Goal: Information Seeking & Learning: Learn about a topic

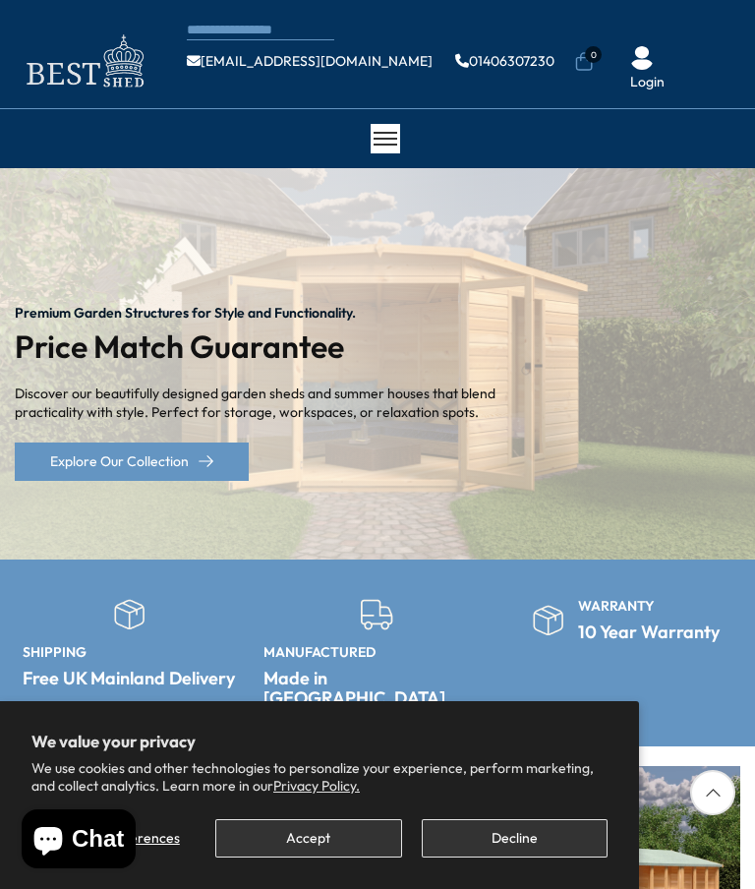
click at [342, 839] on button "Accept" at bounding box center [308, 838] width 186 height 38
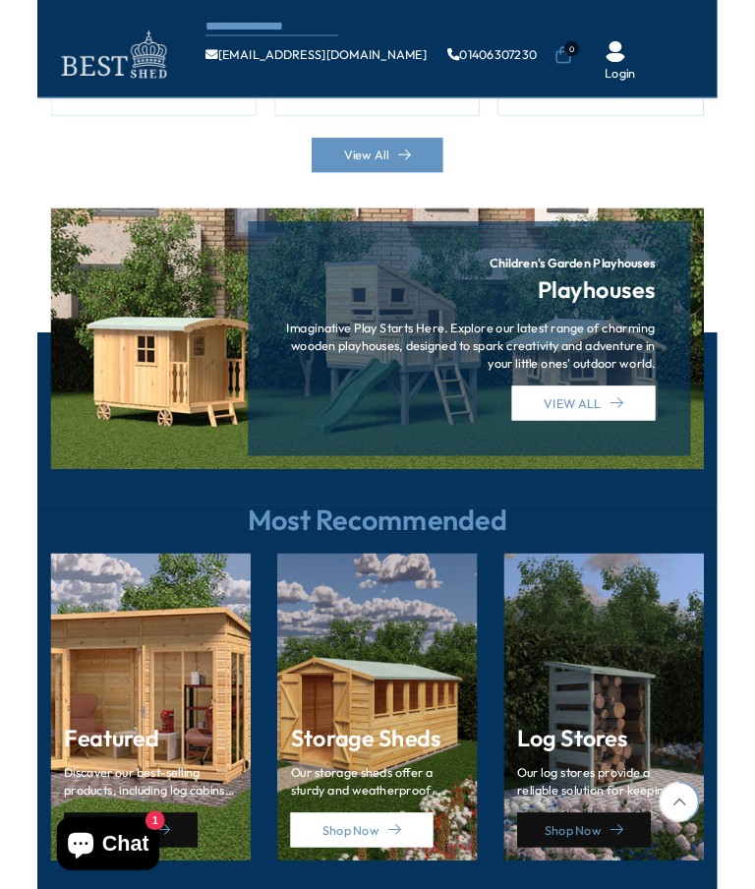
scroll to position [2007, 0]
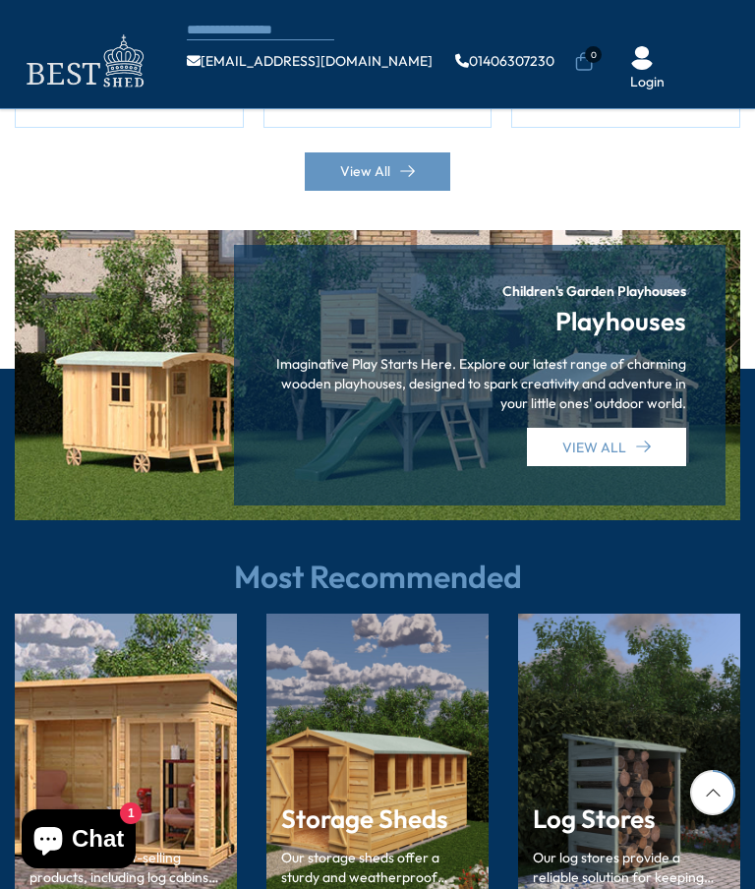
click at [201, 753] on div "Featured Discover our best-selling products, including log cabins, sheds, and s…" at bounding box center [126, 784] width 222 height 341
click at [190, 729] on div "Featured Discover our best-selling products, including log cabins, sheds, and s…" at bounding box center [126, 784] width 222 height 341
click at [191, 749] on div "Featured Discover our best-selling products, including log cabins, sheds, and s…" at bounding box center [126, 784] width 222 height 341
click at [177, 742] on div "Featured Discover our best-selling products, including log cabins, sheds, and s…" at bounding box center [126, 784] width 222 height 341
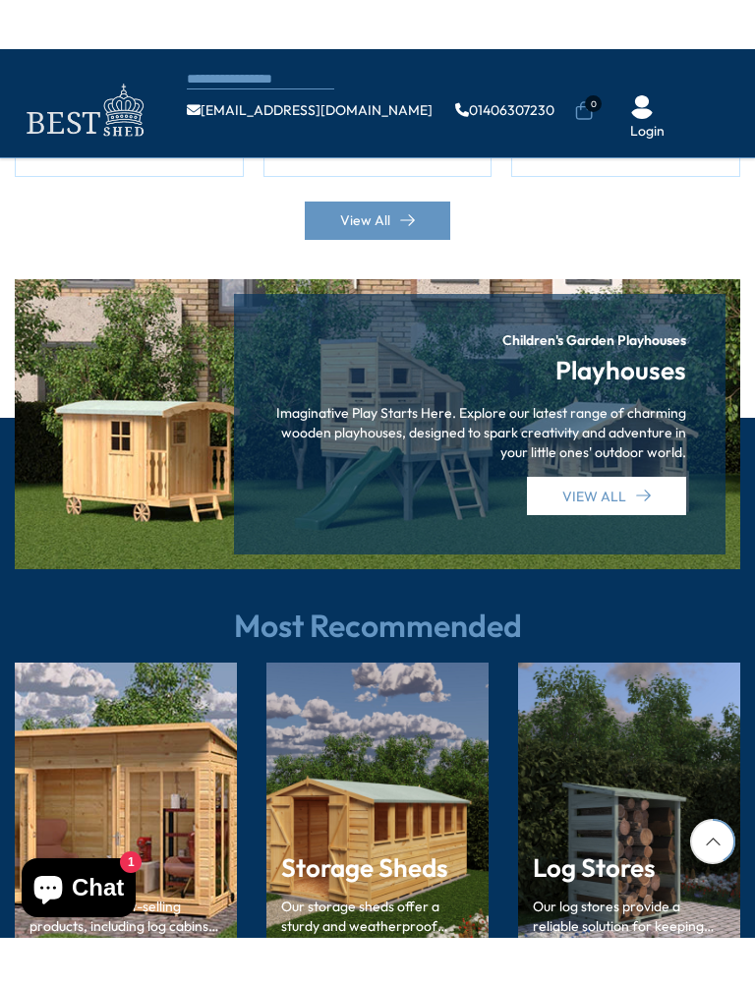
scroll to position [2166, 0]
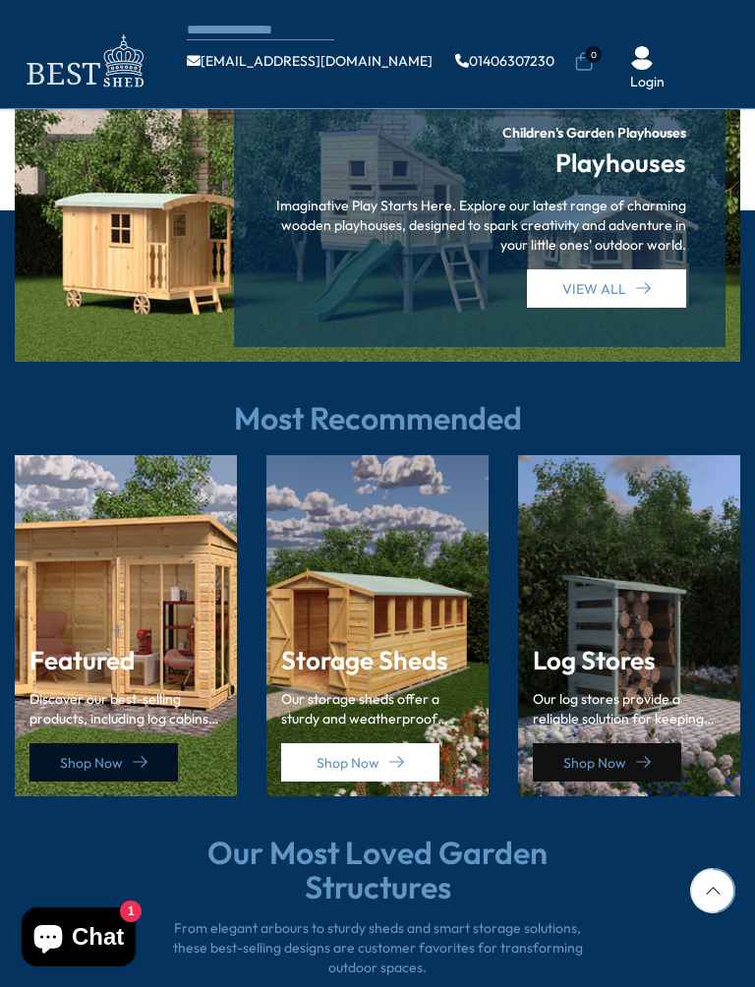
click at [146, 755] on icon at bounding box center [140, 762] width 15 height 15
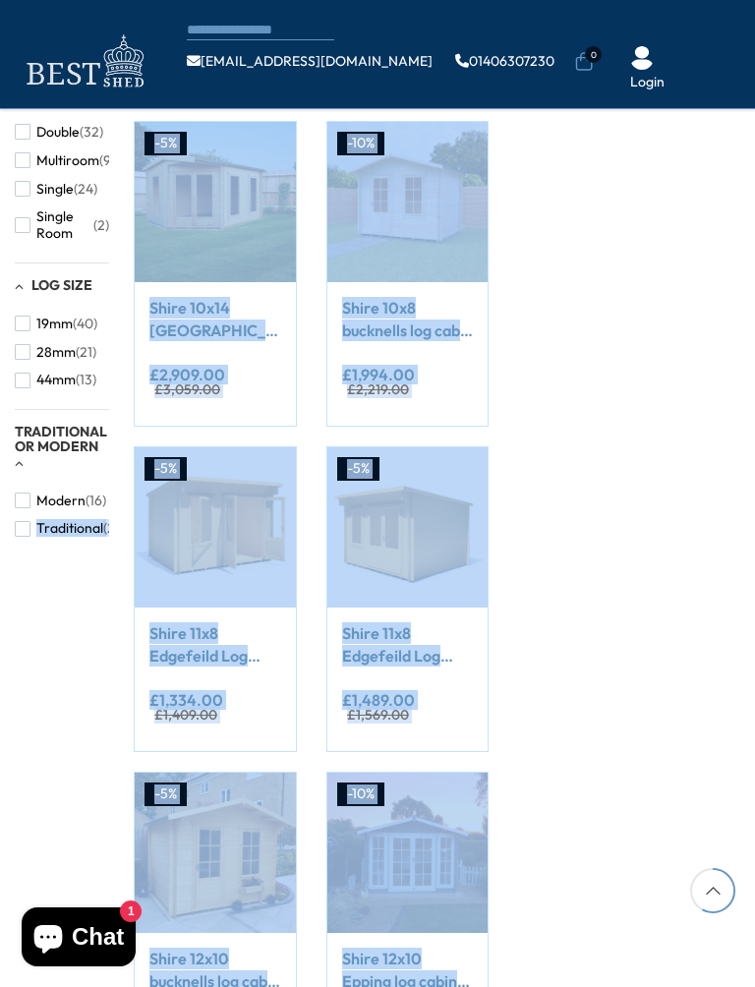
scroll to position [1229, 0]
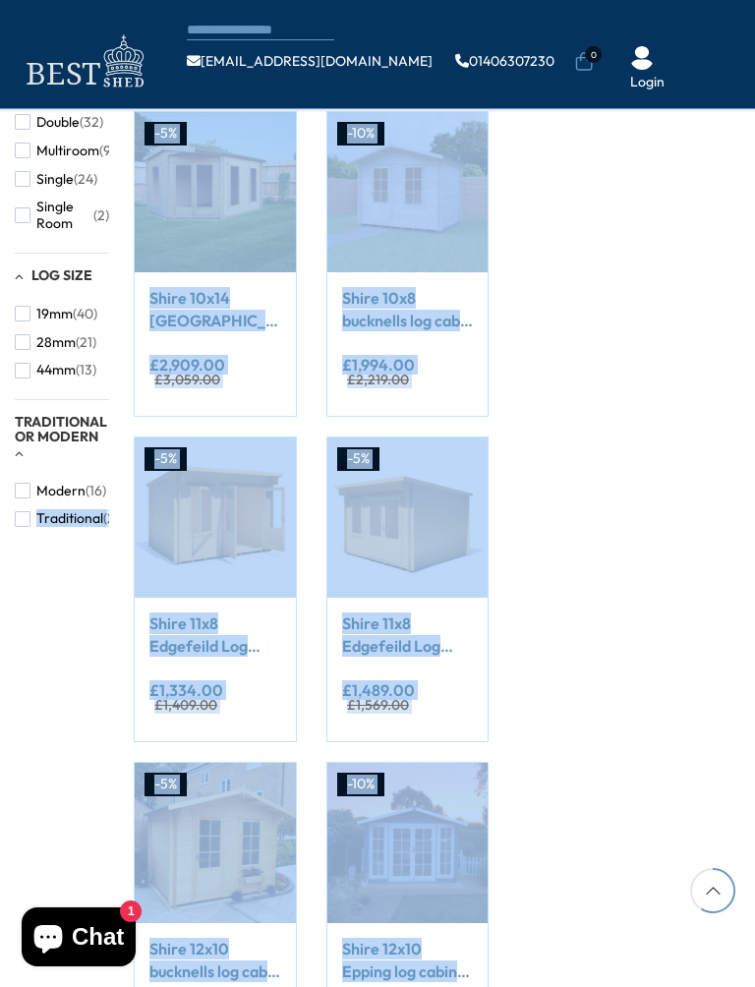
click at [46, 728] on div "Load more" at bounding box center [252, 102] width 474 height 2173
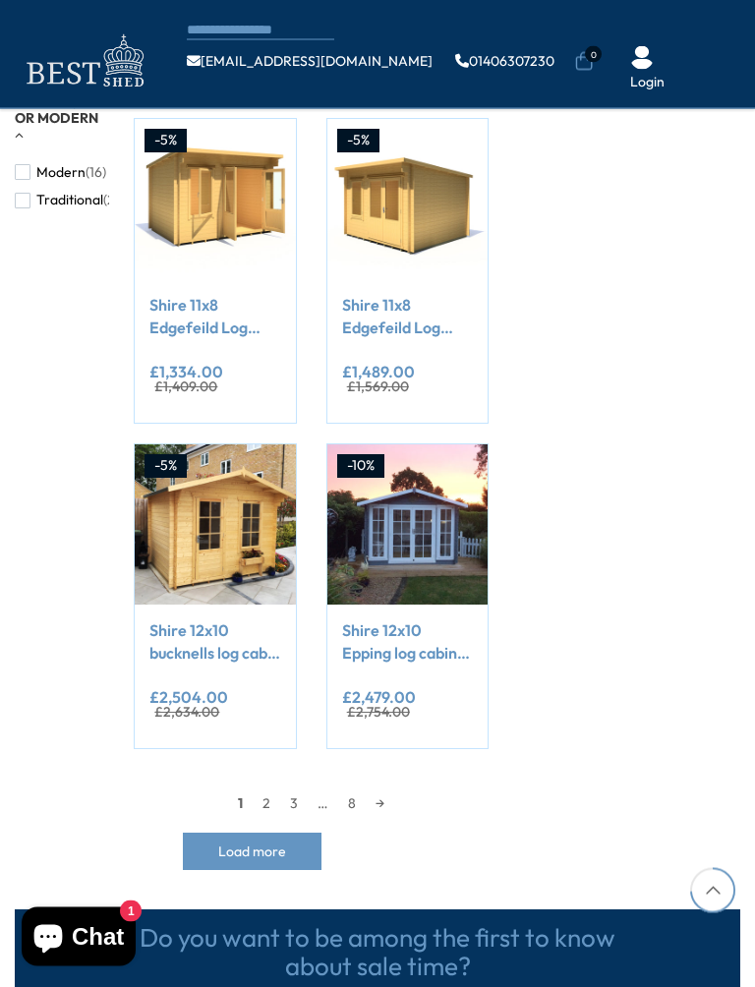
scroll to position [1549, 0]
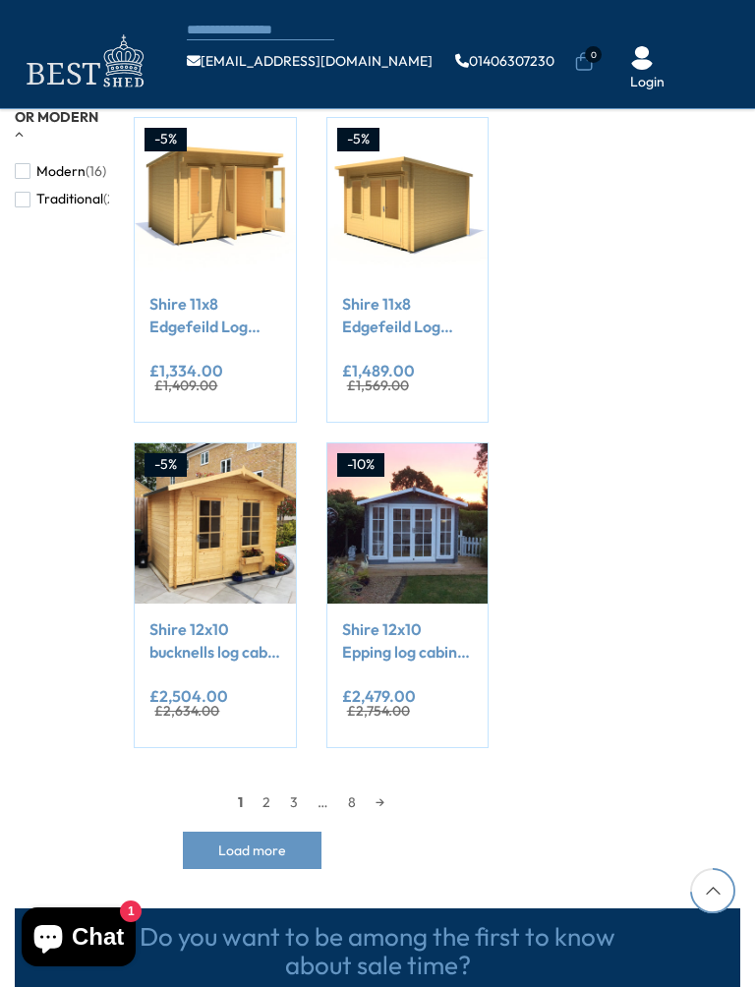
click at [257, 805] on link "2" at bounding box center [267, 803] width 28 height 30
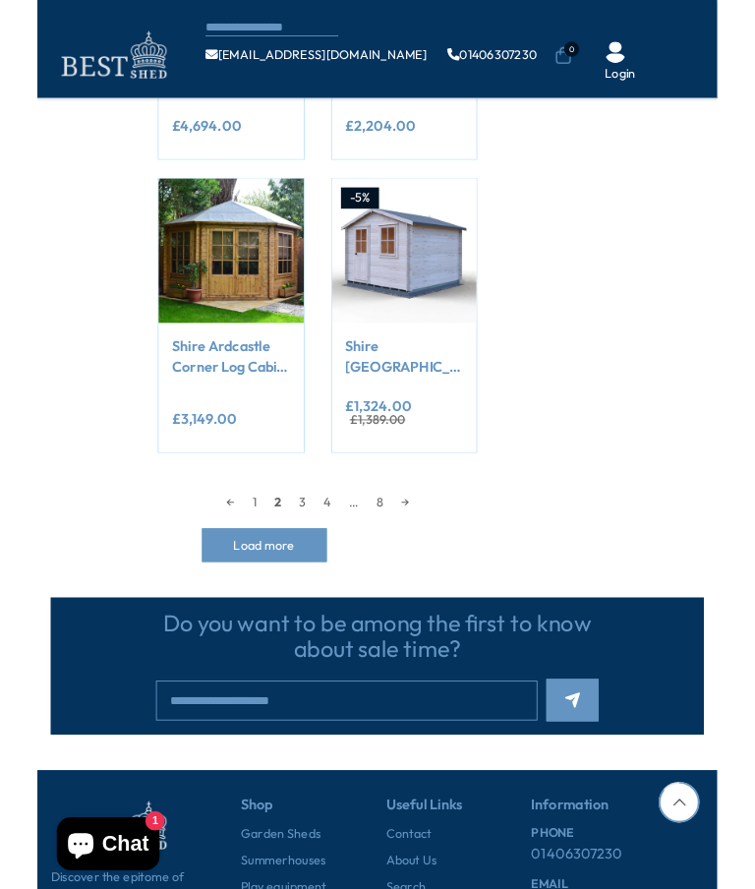
scroll to position [1777, 0]
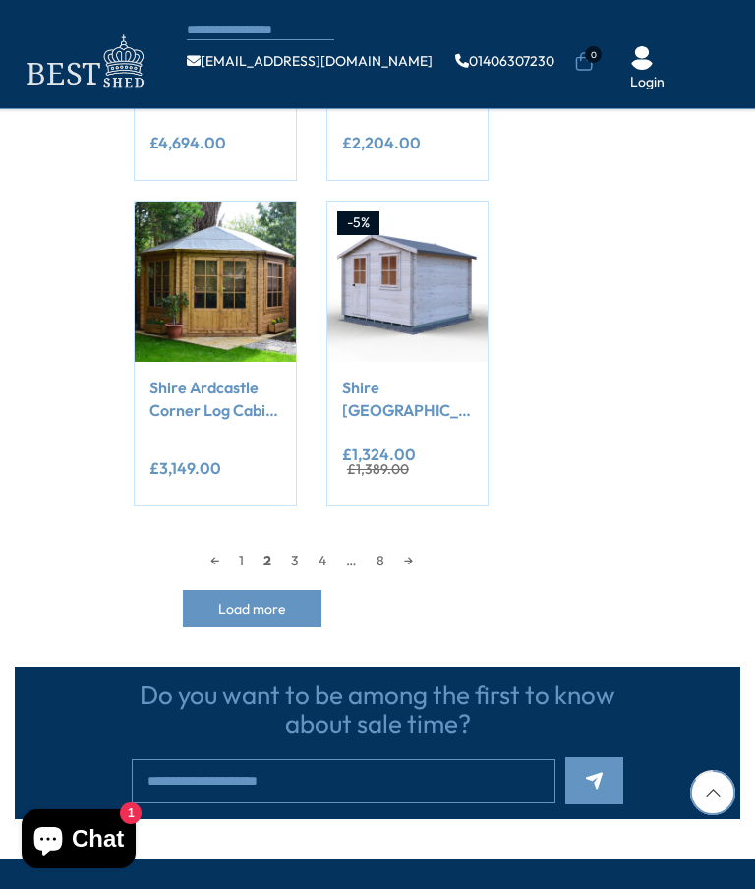
click at [285, 501] on div "Compare Now Sold out" at bounding box center [215, 354] width 162 height 306
click at [289, 557] on link "3" at bounding box center [295, 561] width 28 height 30
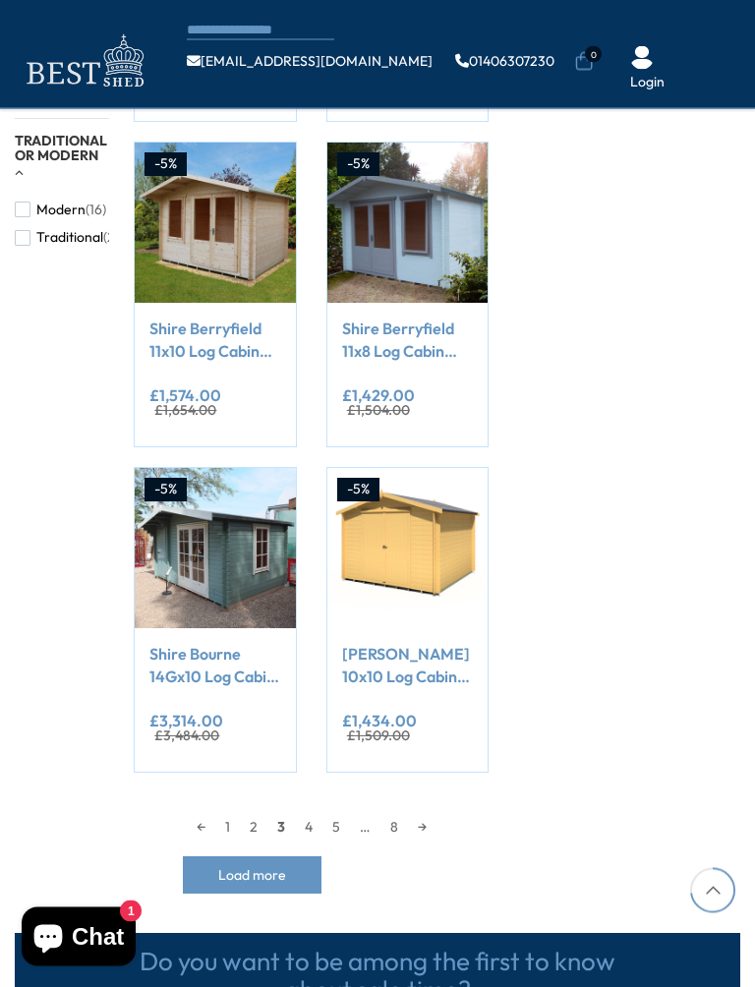
scroll to position [1512, 0]
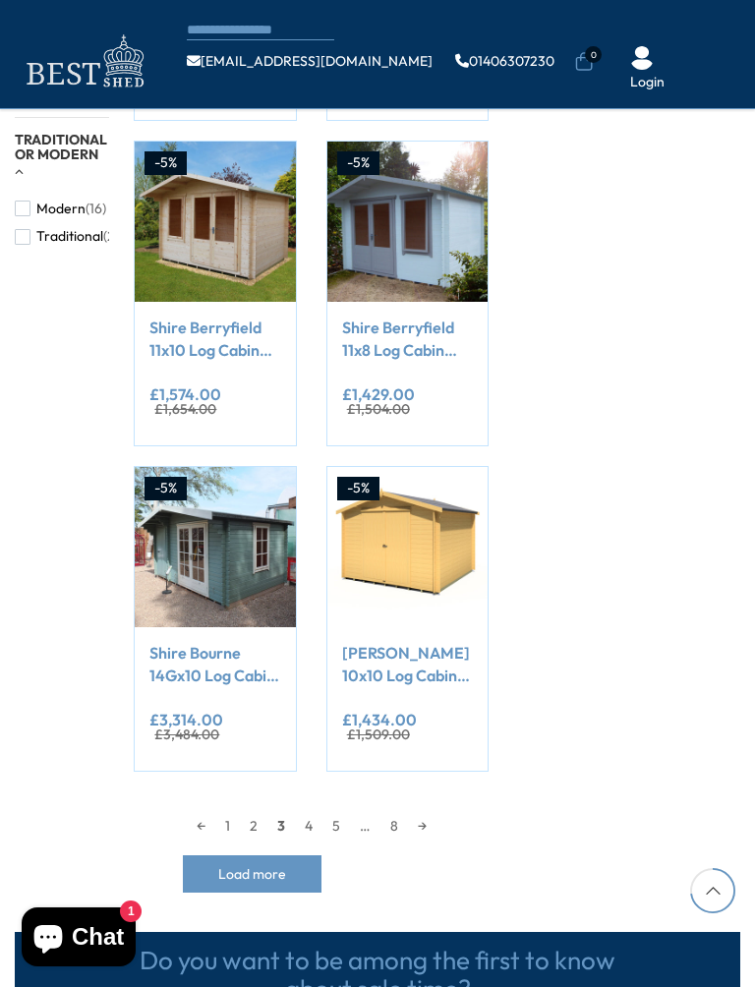
click at [308, 812] on link "4" at bounding box center [309, 826] width 28 height 30
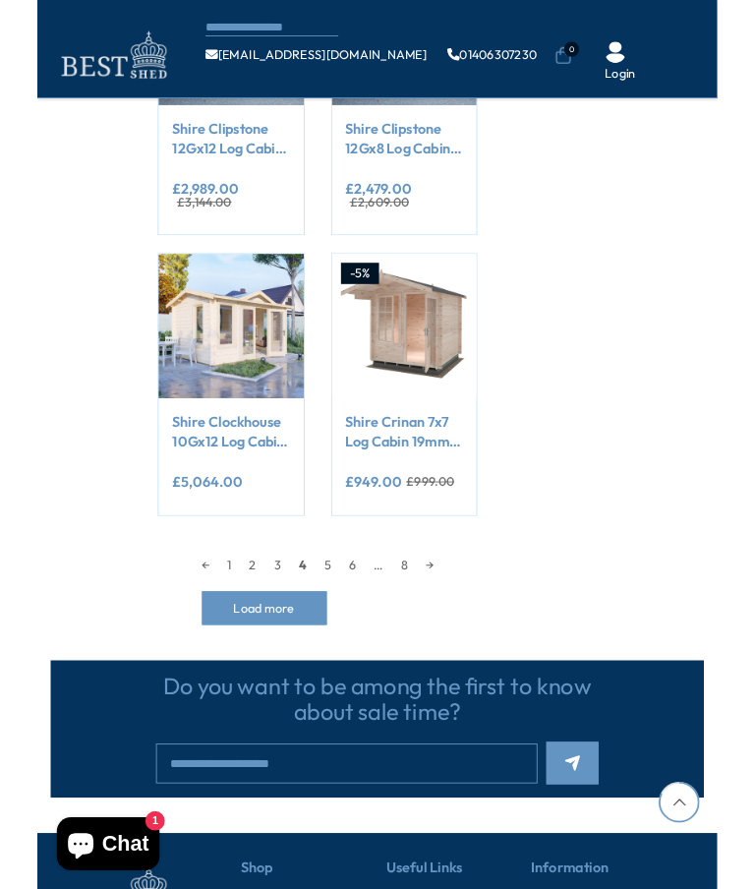
scroll to position [1709, 0]
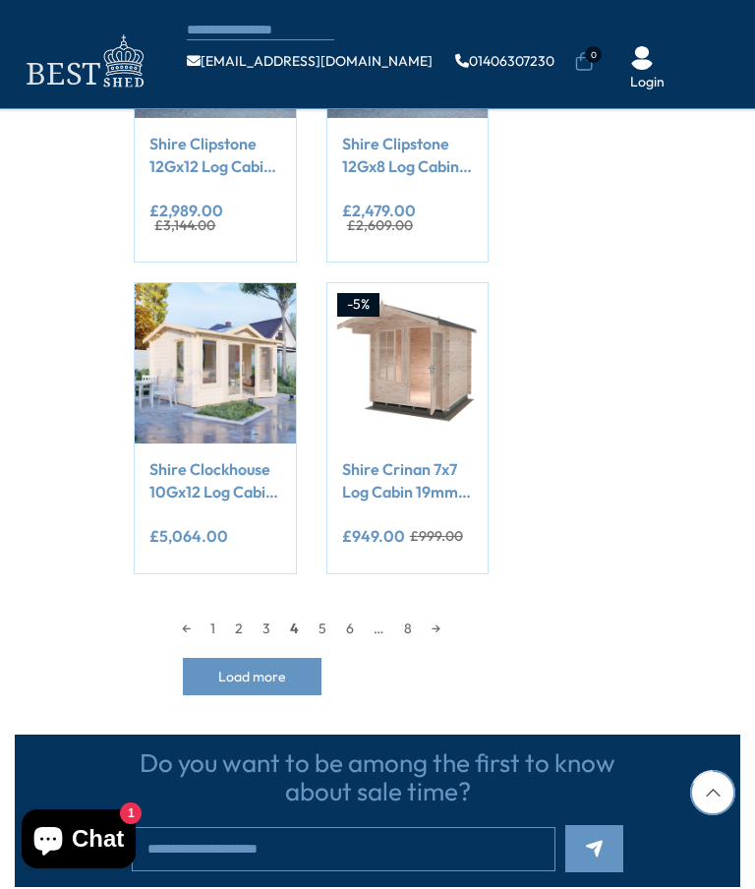
click at [313, 633] on link "5" at bounding box center [323, 629] width 28 height 30
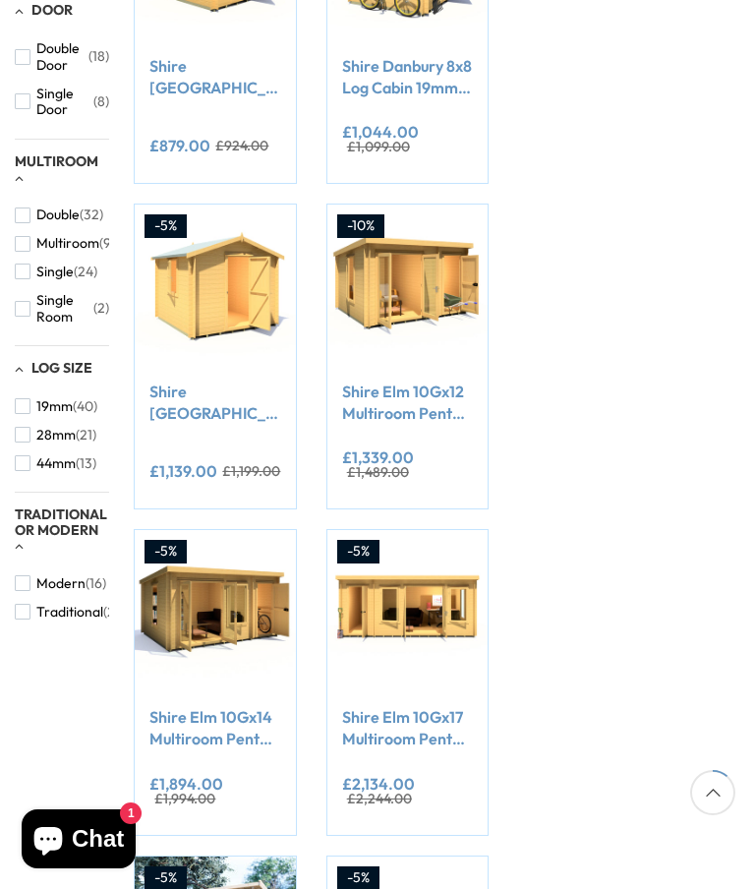
scroll to position [245, 0]
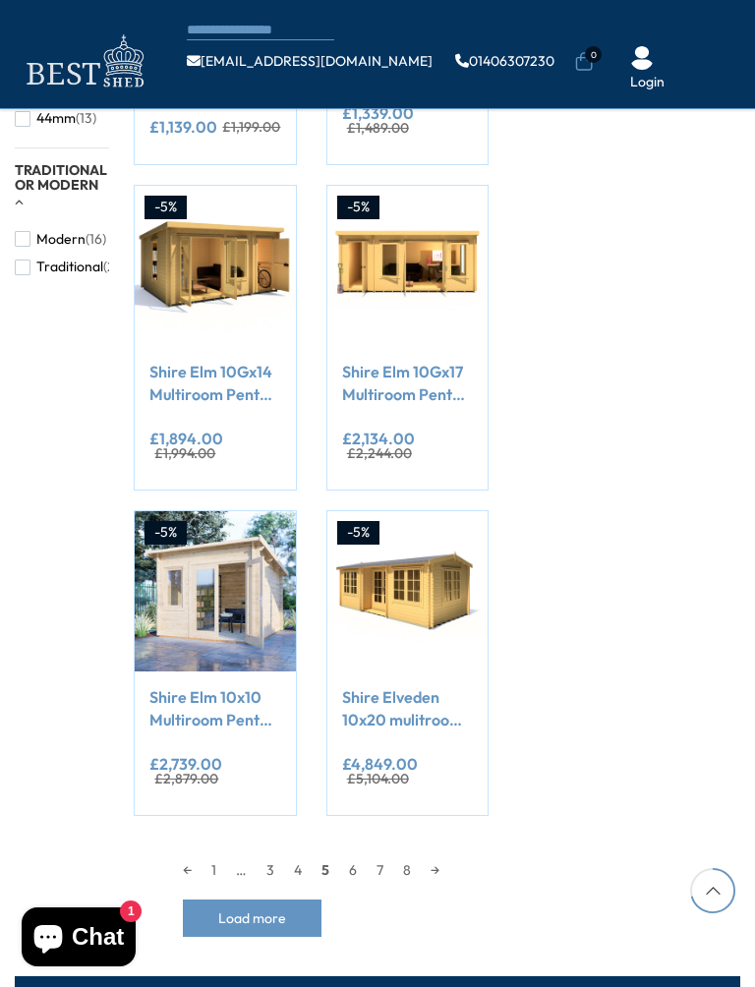
click at [348, 863] on link "6" at bounding box center [353, 871] width 28 height 30
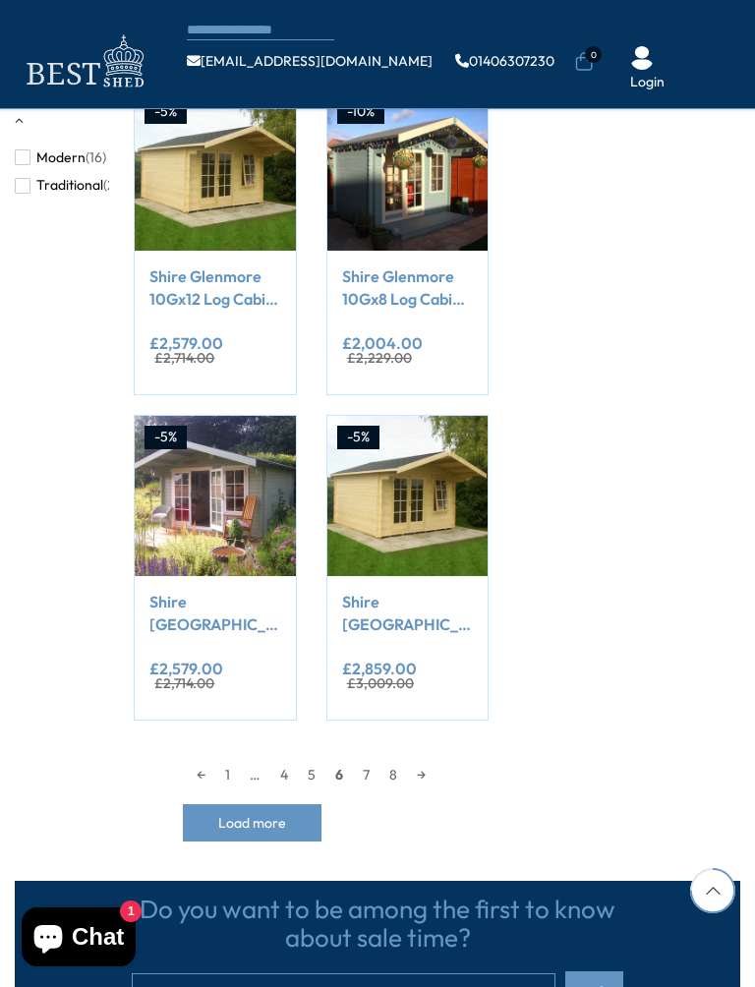
scroll to position [1566, 0]
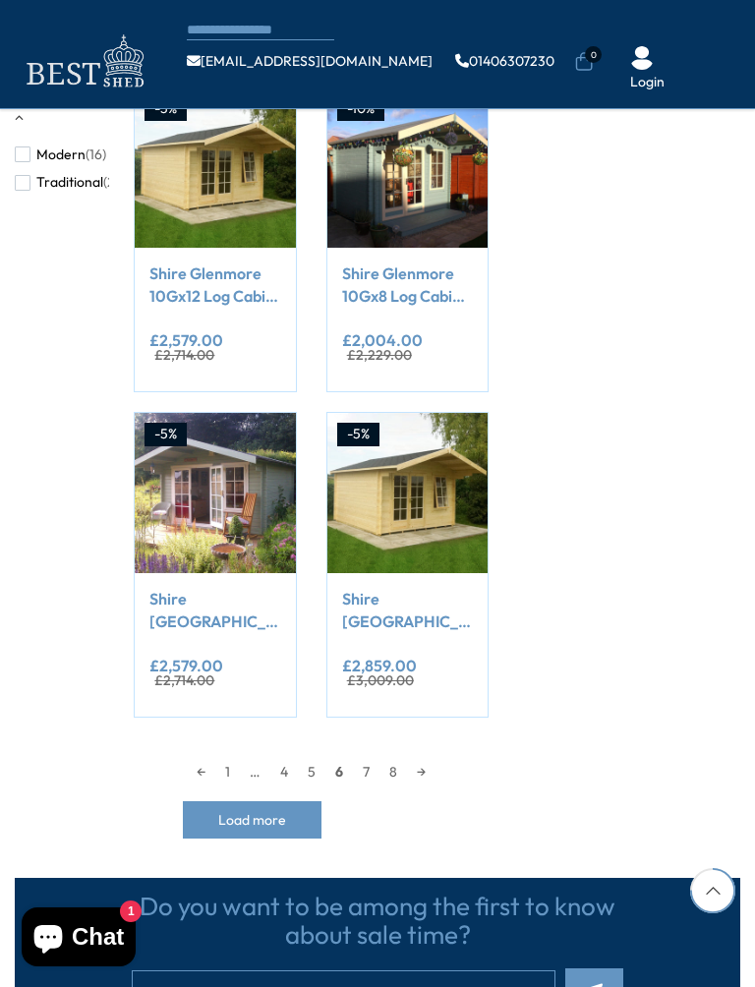
click at [349, 759] on span "6" at bounding box center [340, 772] width 28 height 30
click at [360, 767] on link "7" at bounding box center [366, 772] width 27 height 30
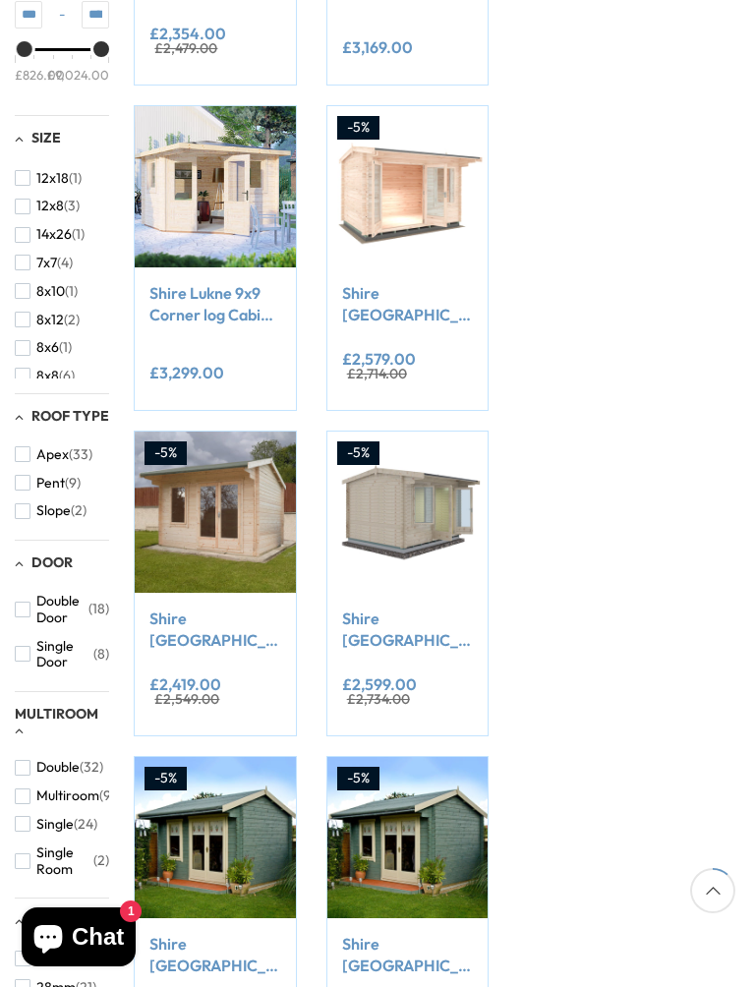
scroll to position [245, 0]
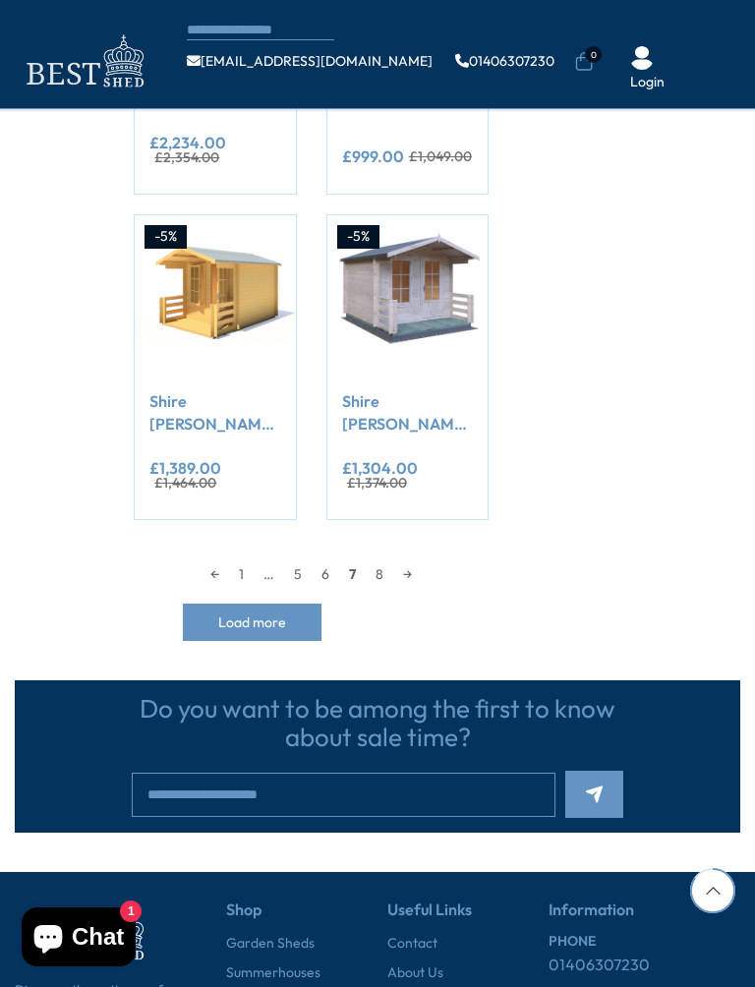
click at [370, 570] on link "8" at bounding box center [380, 575] width 28 height 30
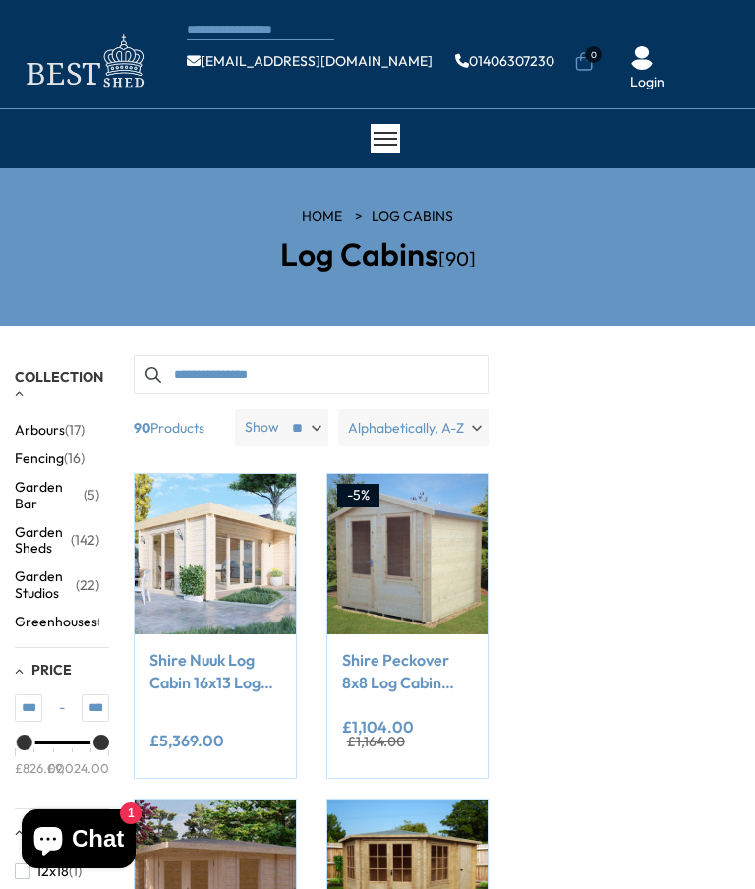
click at [41, 536] on span "Garden Sheds" at bounding box center [43, 540] width 56 height 33
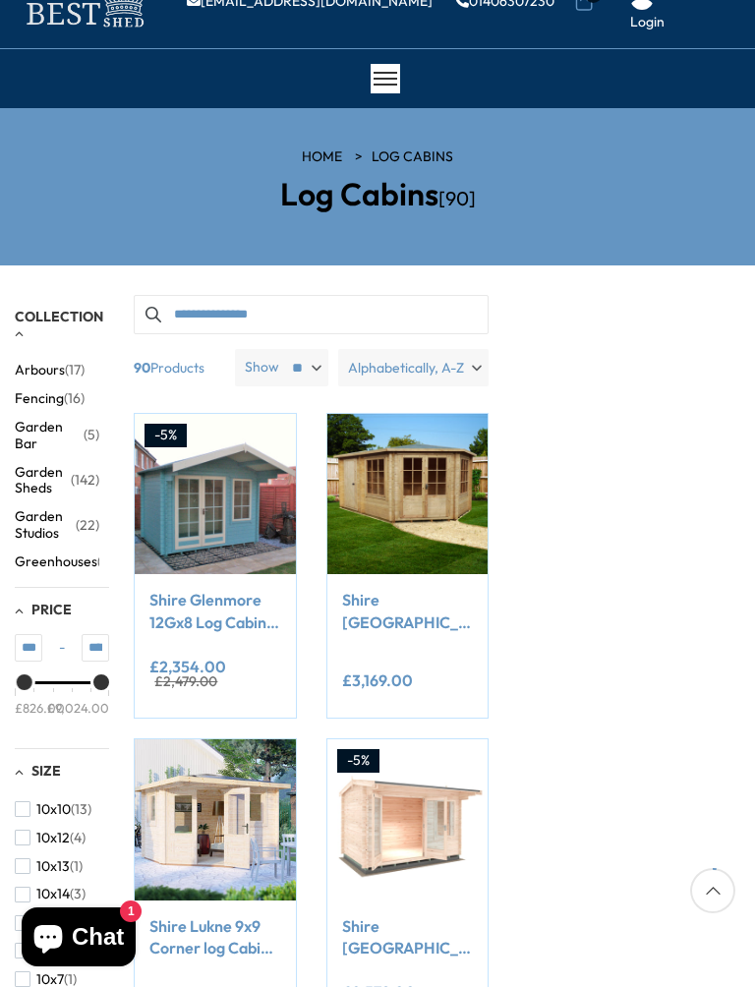
scroll to position [51, 0]
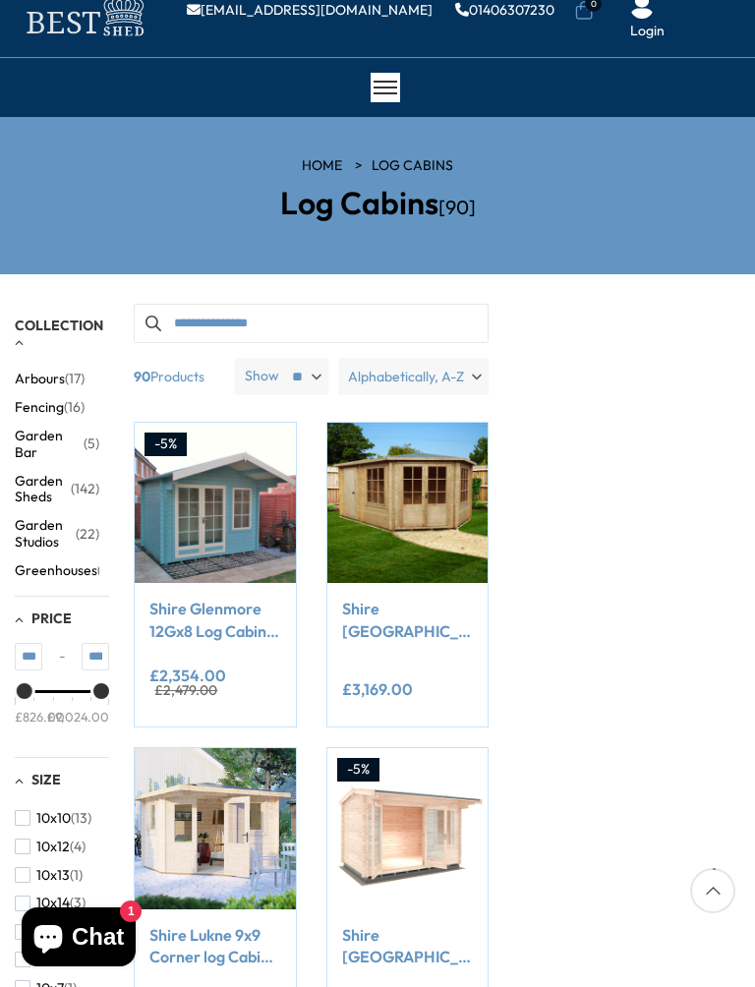
click at [77, 511] on button "Garden Studios (22)" at bounding box center [57, 533] width 85 height 45
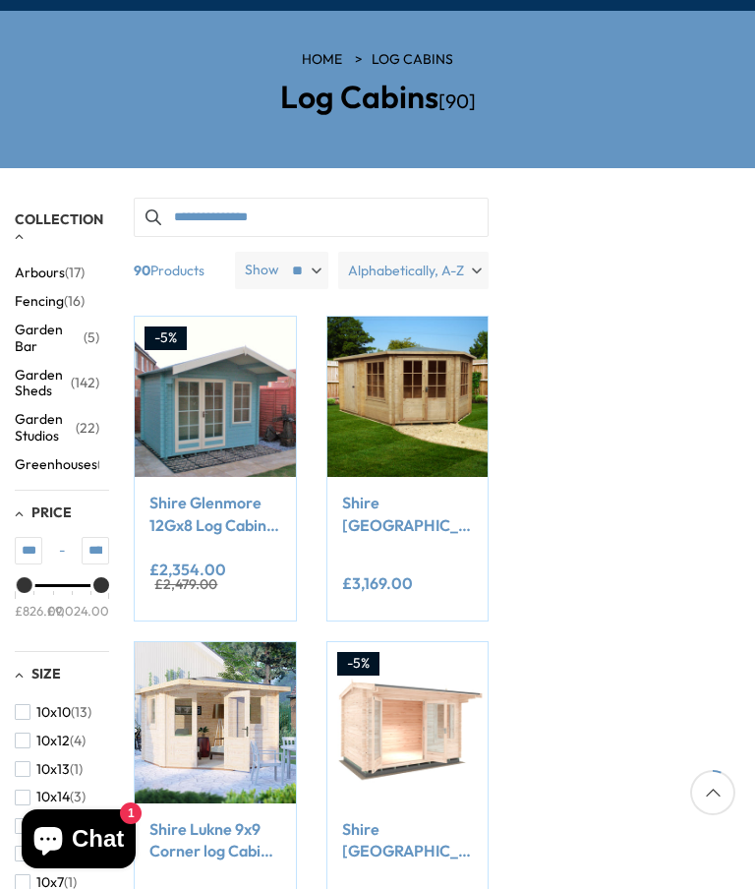
scroll to position [168, 0]
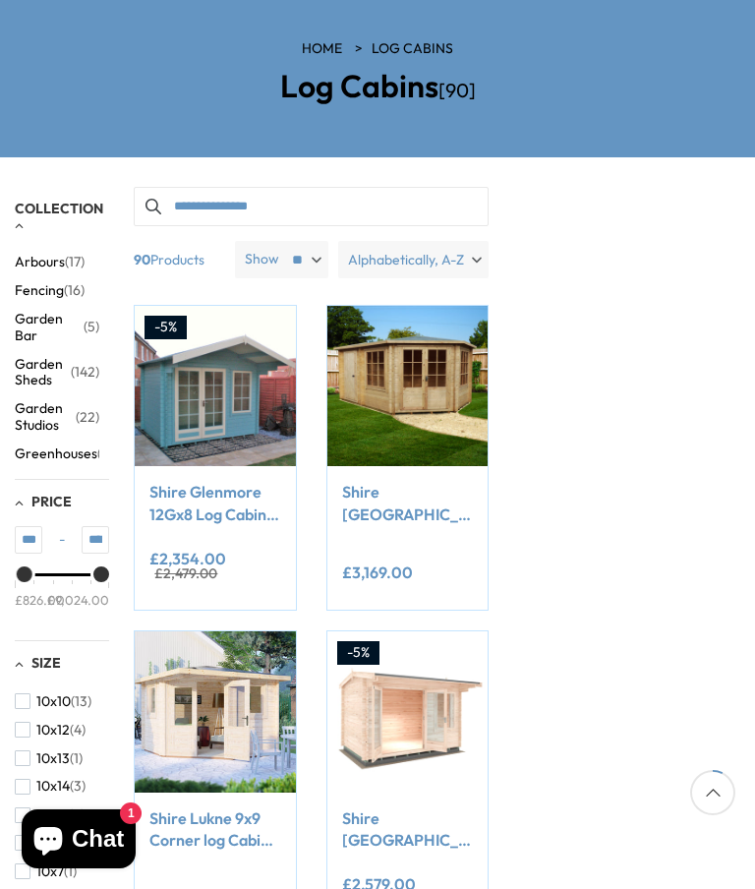
click at [82, 364] on span "(142)" at bounding box center [85, 372] width 29 height 17
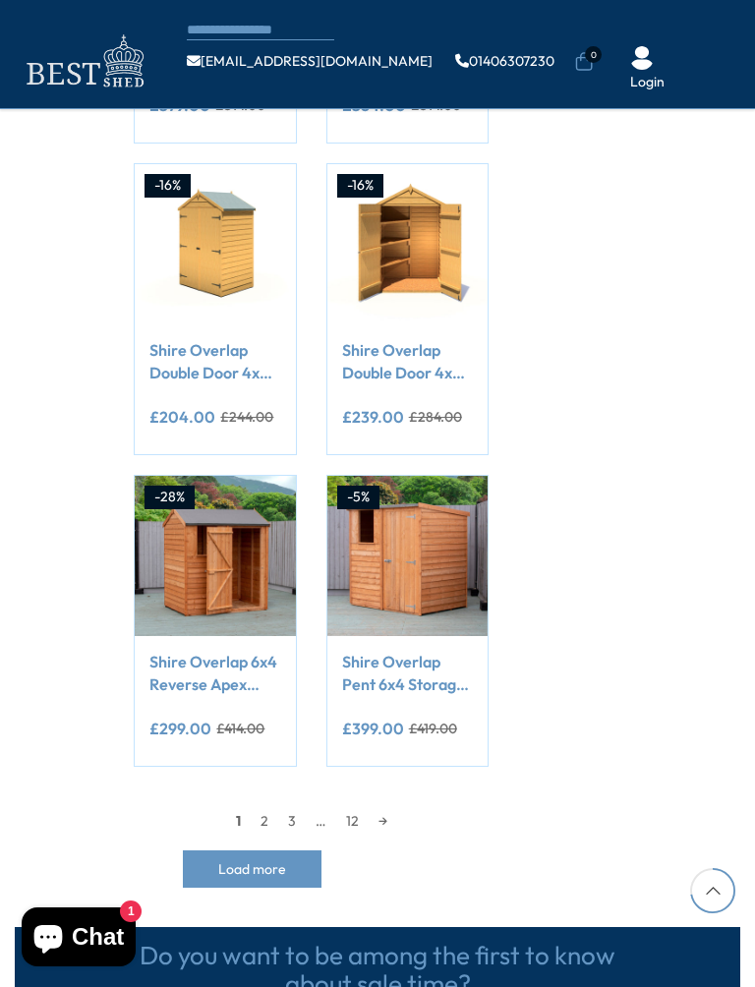
scroll to position [1449, 0]
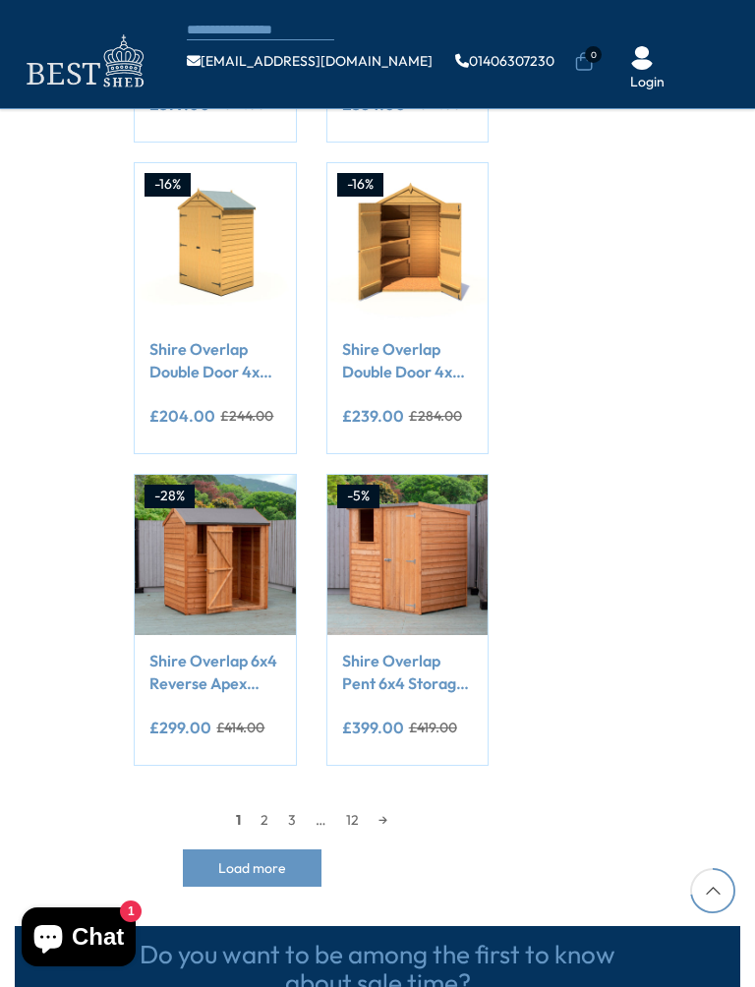
click at [260, 806] on link "2" at bounding box center [265, 821] width 28 height 30
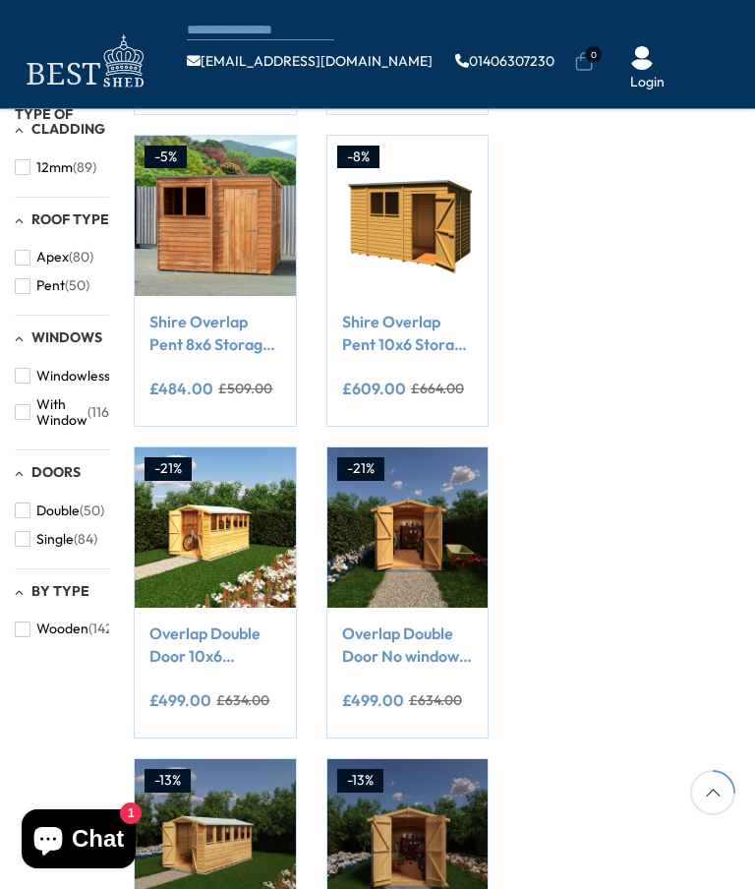
scroll to position [538, 0]
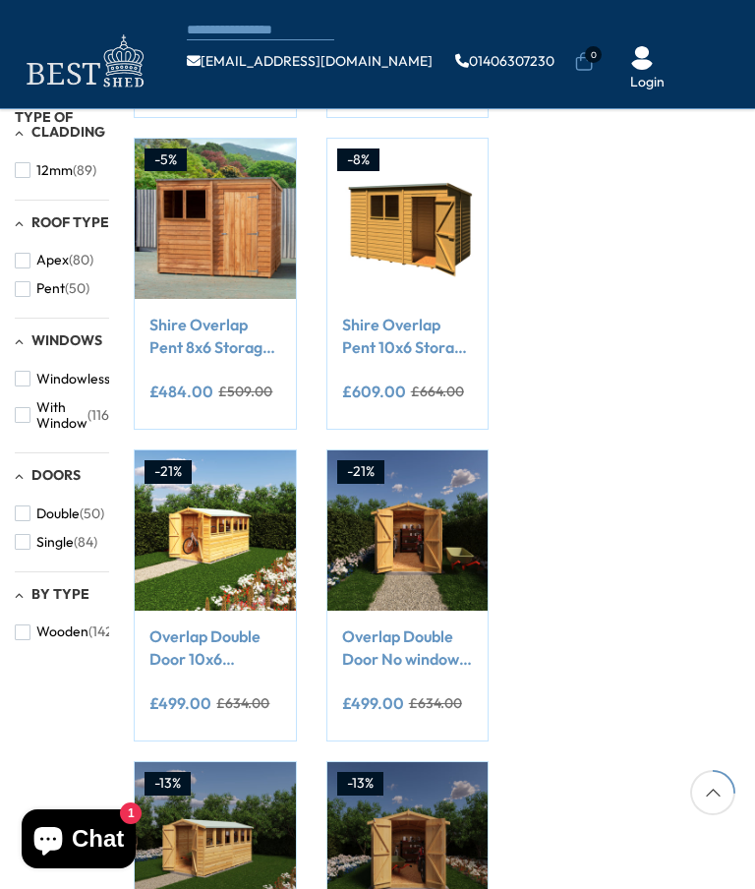
click at [215, 276] on button "Add to Cart" at bounding box center [214, 253] width 121 height 51
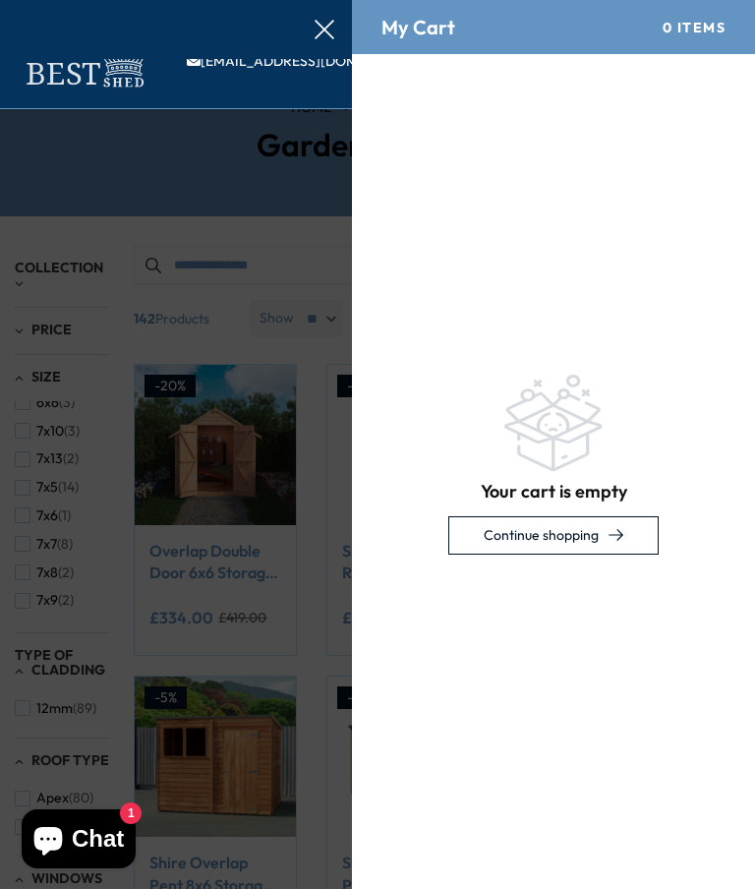
scroll to position [0, 0]
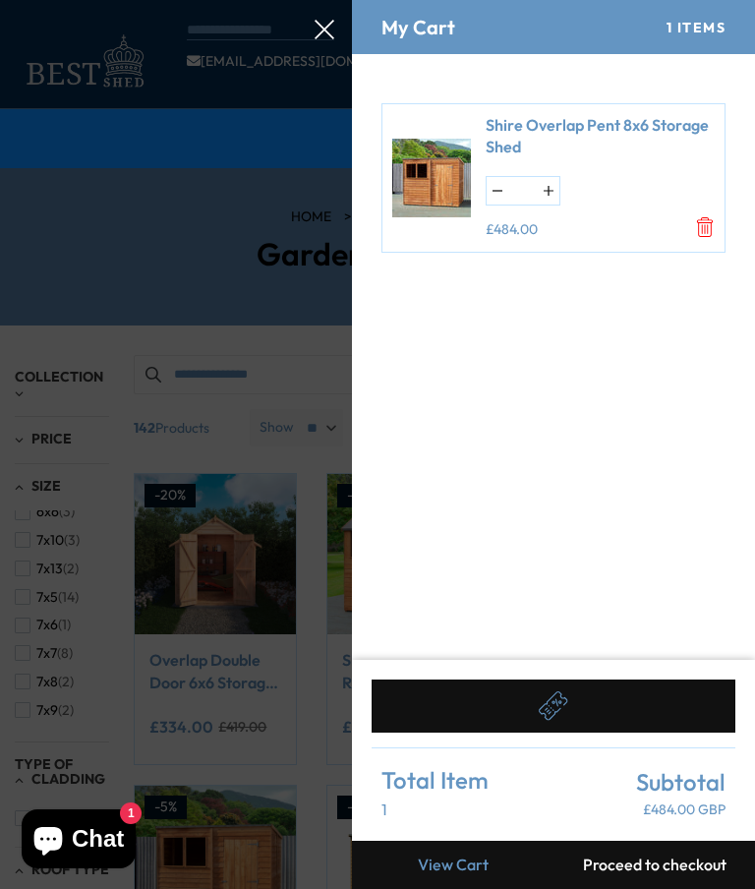
click at [316, 0] on div at bounding box center [377, 0] width 755 height 0
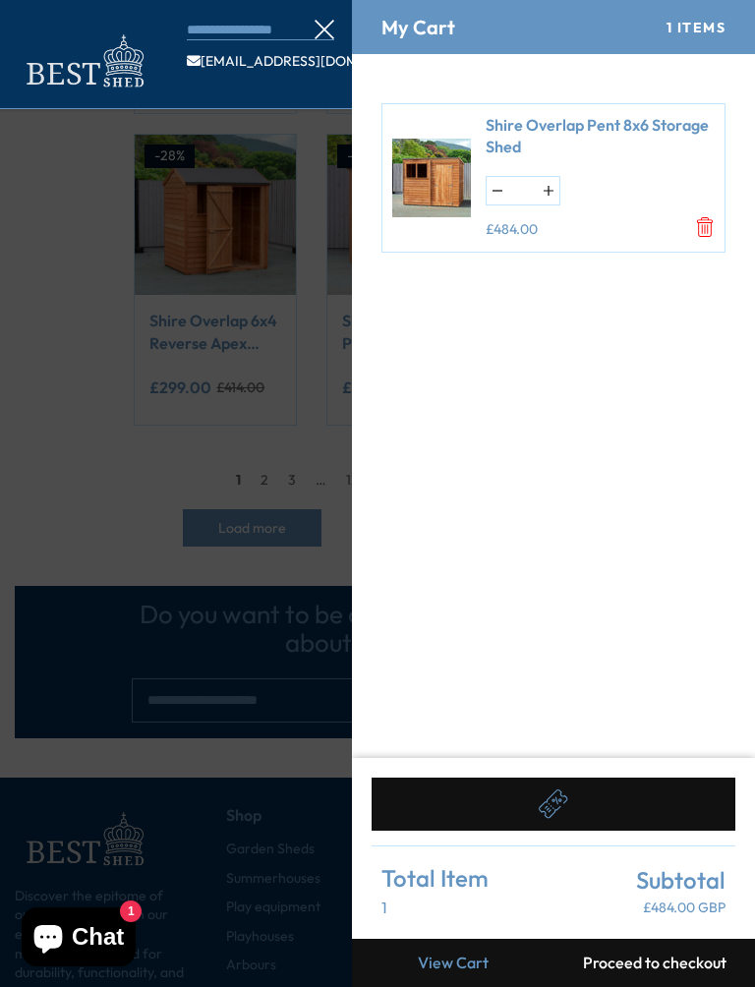
scroll to position [1788, 0]
click at [711, 220] on icon "Remove Shire Overlap Pent 8x6 Storage Shed" at bounding box center [705, 227] width 20 height 20
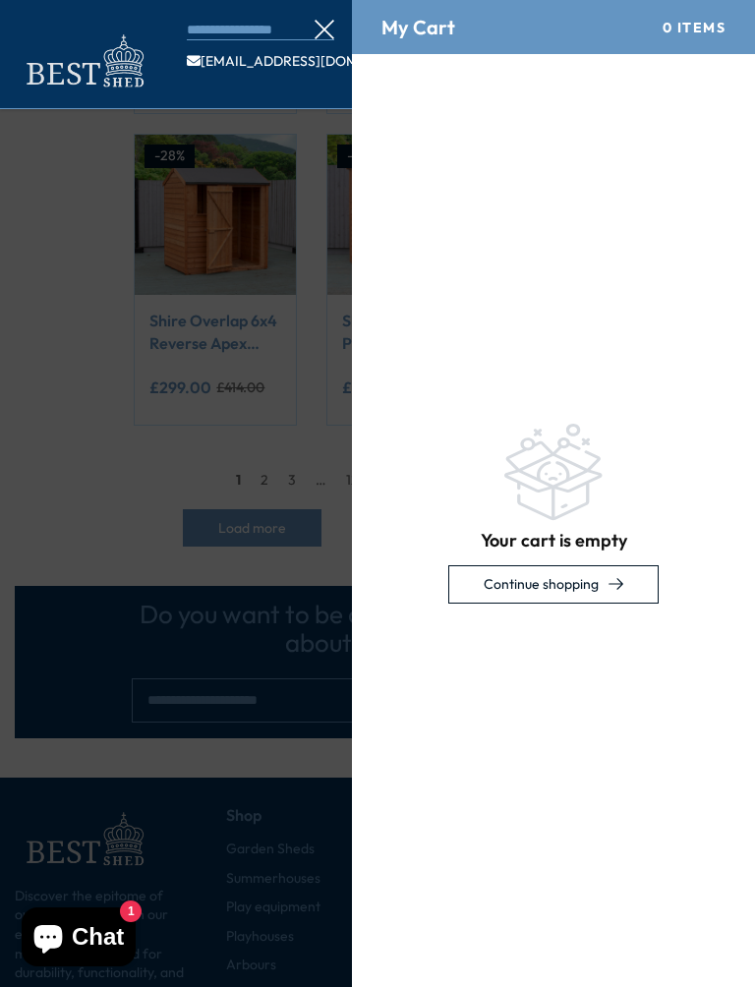
click at [566, 26] on div "My Cart 0 Items" at bounding box center [553, 27] width 403 height 54
click at [726, 35] on div "My Cart 0 Items" at bounding box center [553, 27] width 403 height 54
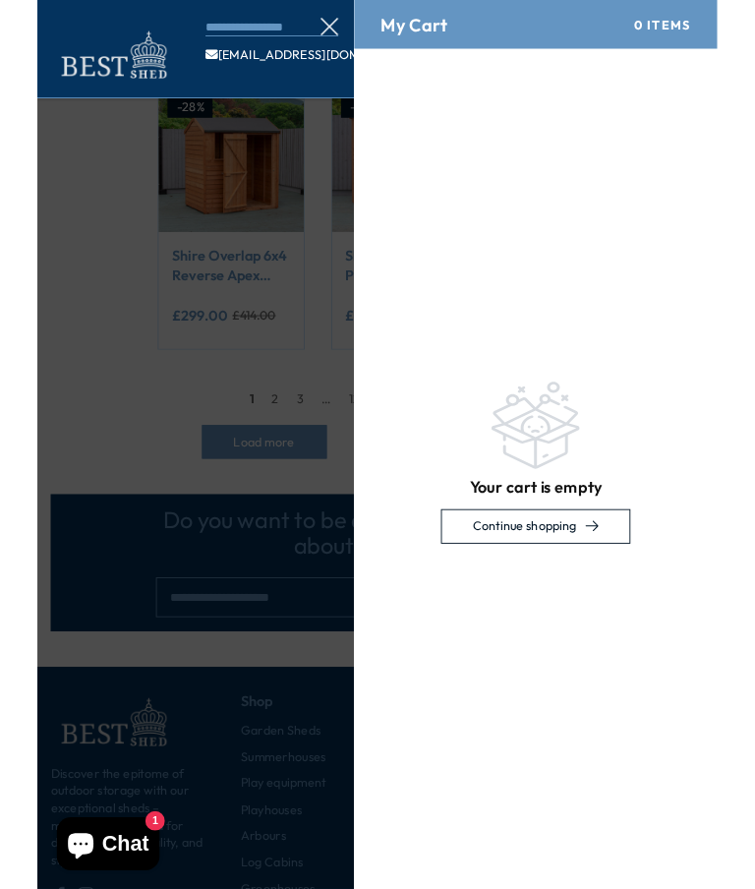
scroll to position [2122, 0]
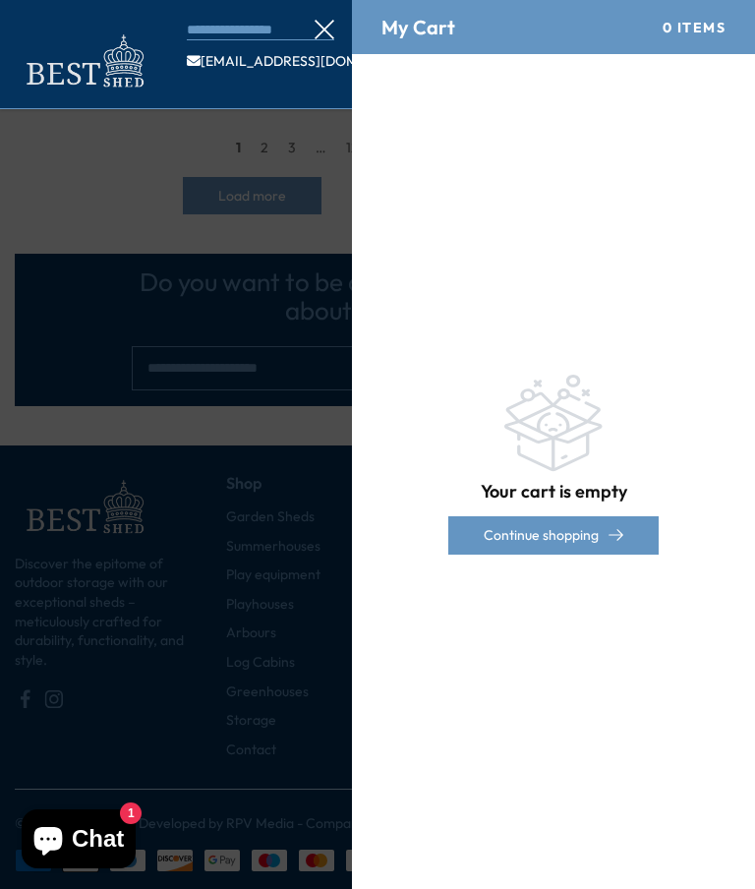
click at [626, 528] on link "Continue shopping" at bounding box center [553, 535] width 210 height 38
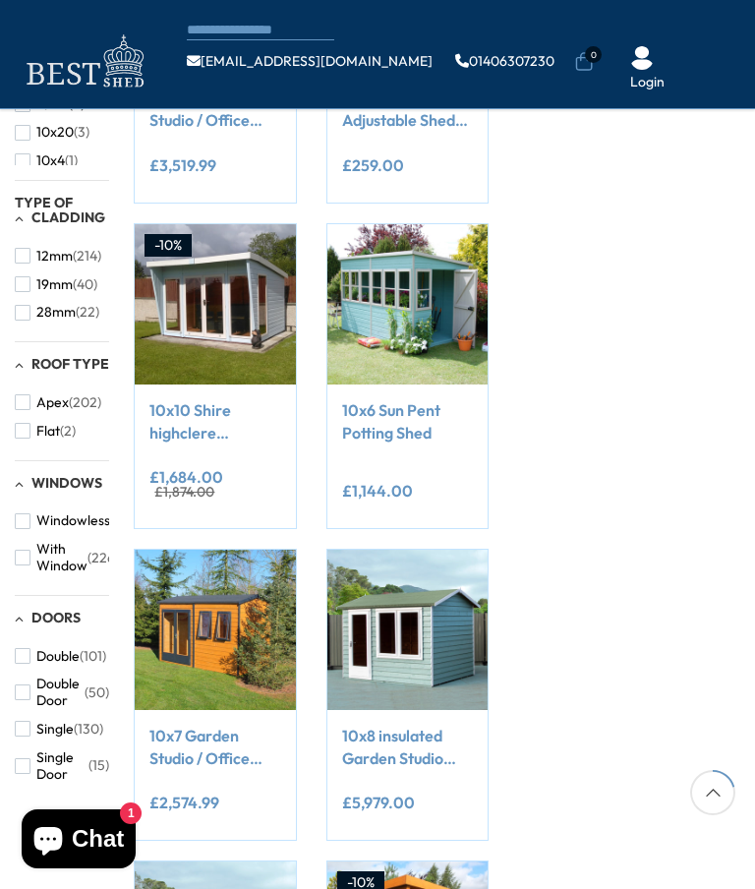
scroll to position [440, 0]
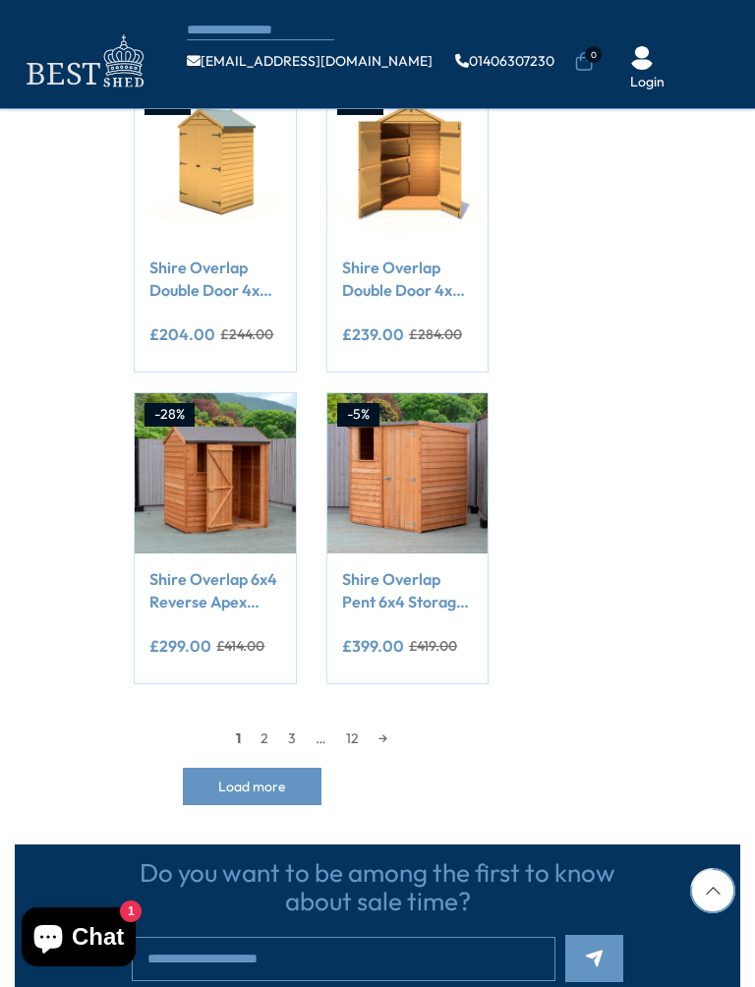
scroll to position [1615, 0]
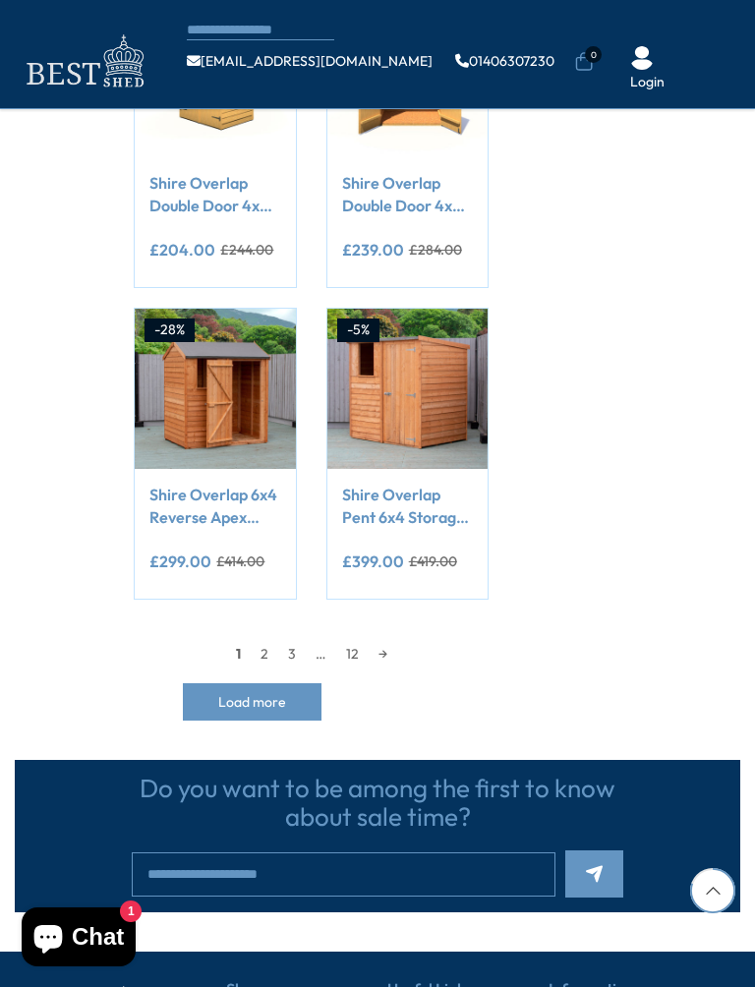
click at [270, 657] on link "2" at bounding box center [265, 654] width 28 height 30
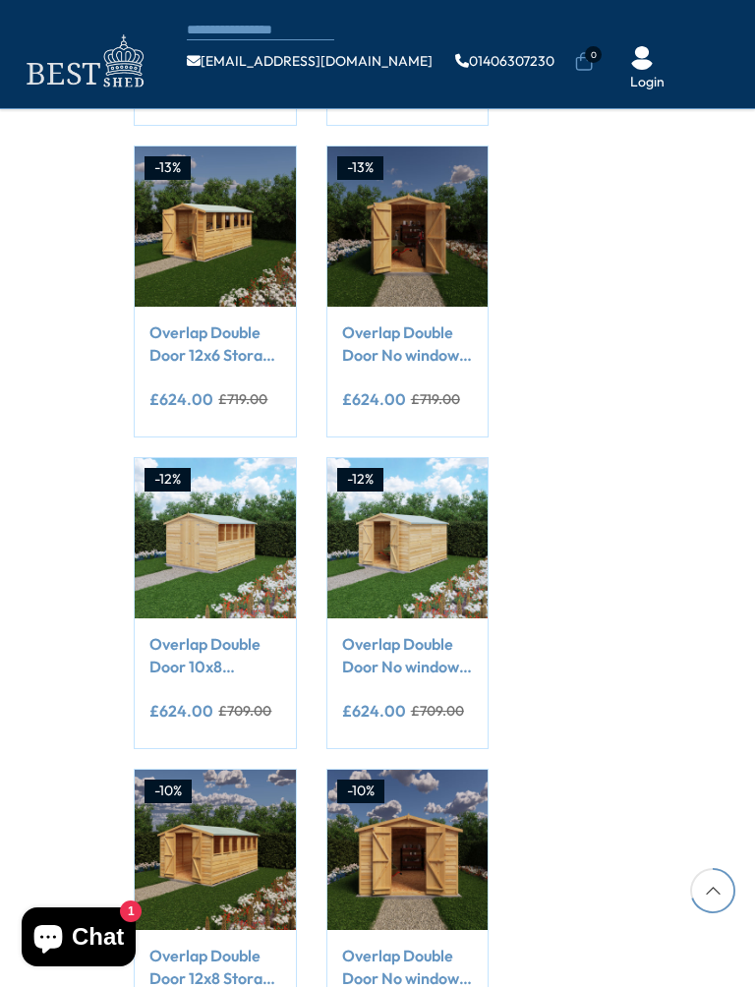
scroll to position [245, 0]
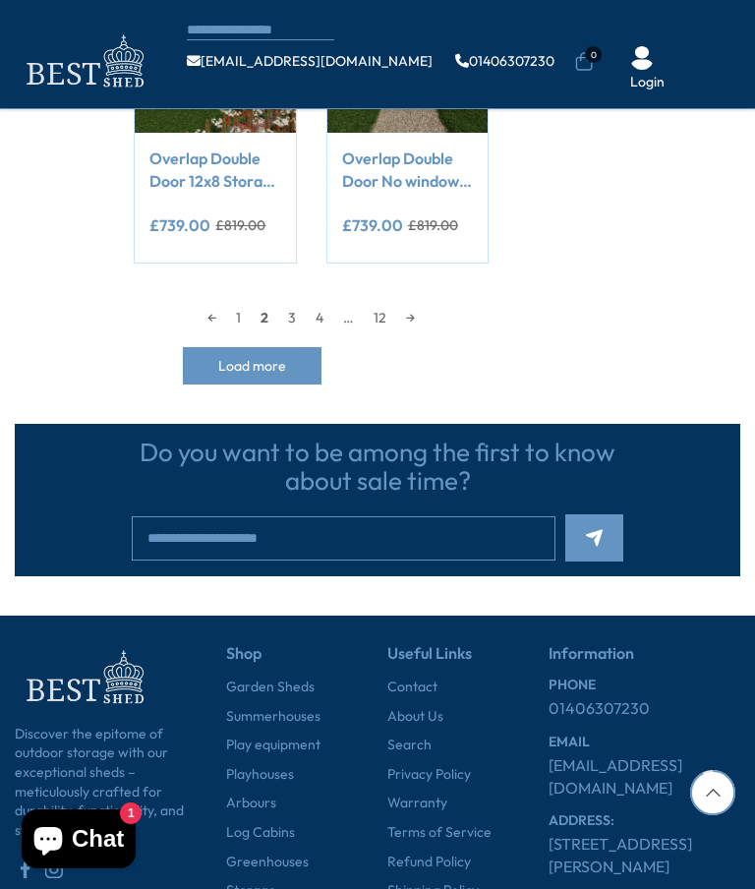
click at [290, 316] on link "3" at bounding box center [292, 318] width 28 height 30
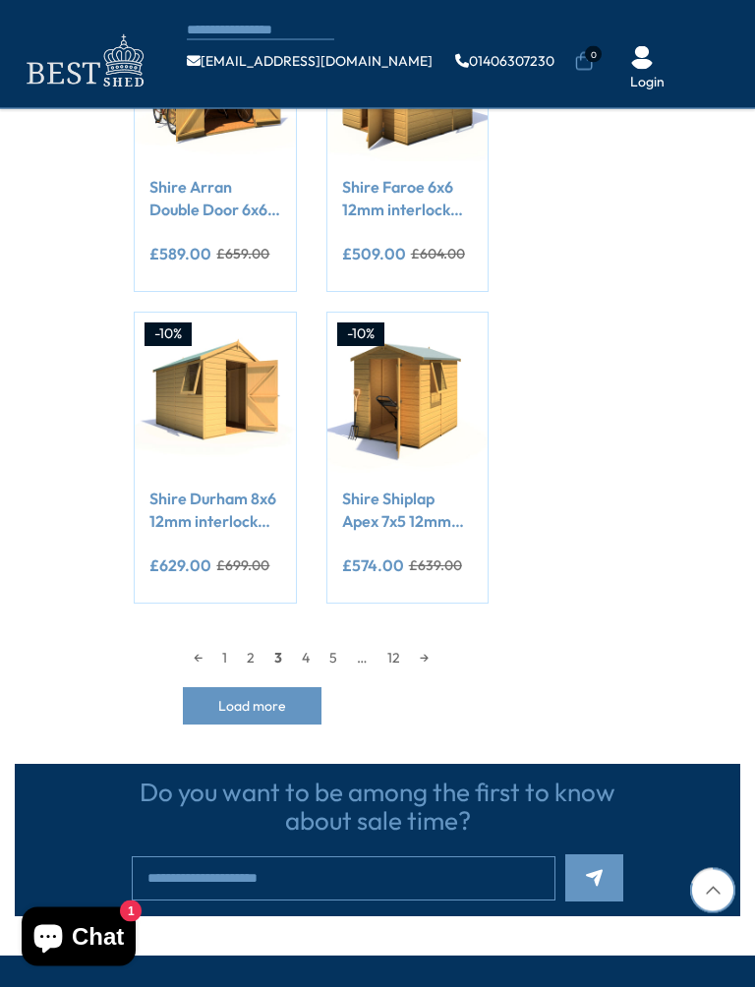
scroll to position [1641, 0]
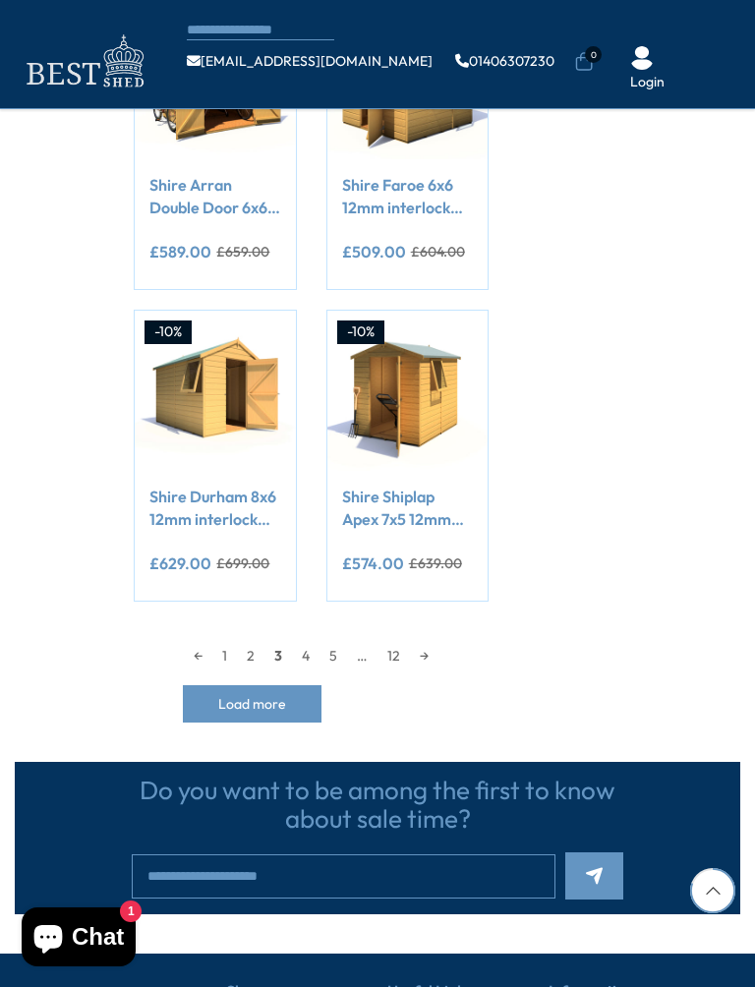
click at [310, 650] on link "4" at bounding box center [306, 656] width 28 height 30
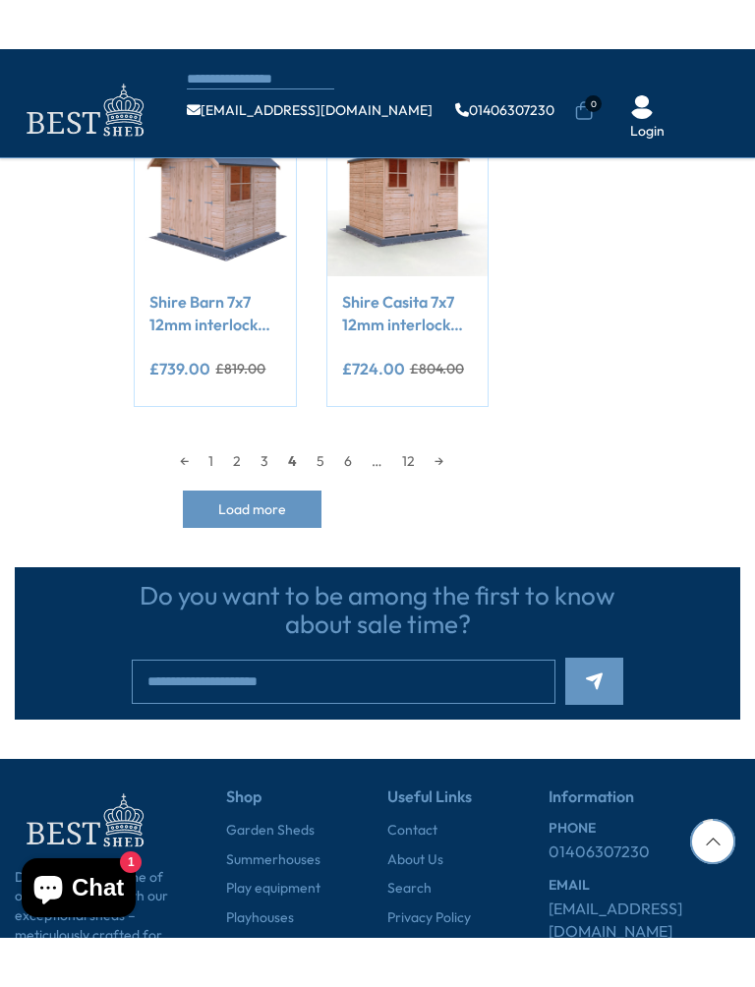
scroll to position [1887, 0]
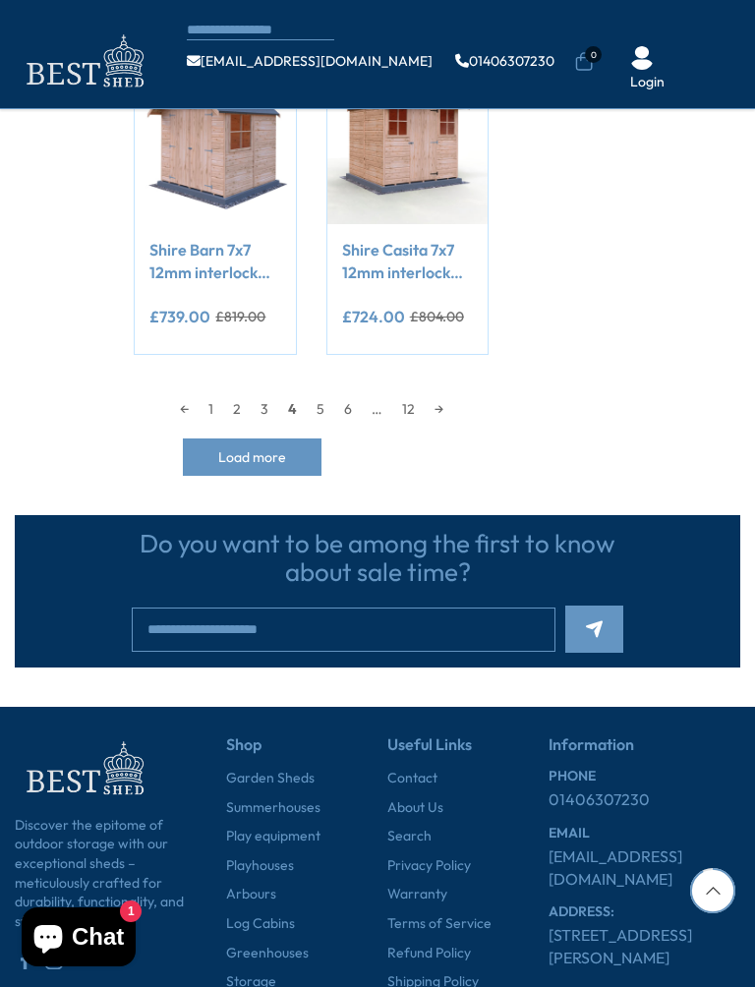
click at [318, 397] on link "5" at bounding box center [321, 409] width 28 height 30
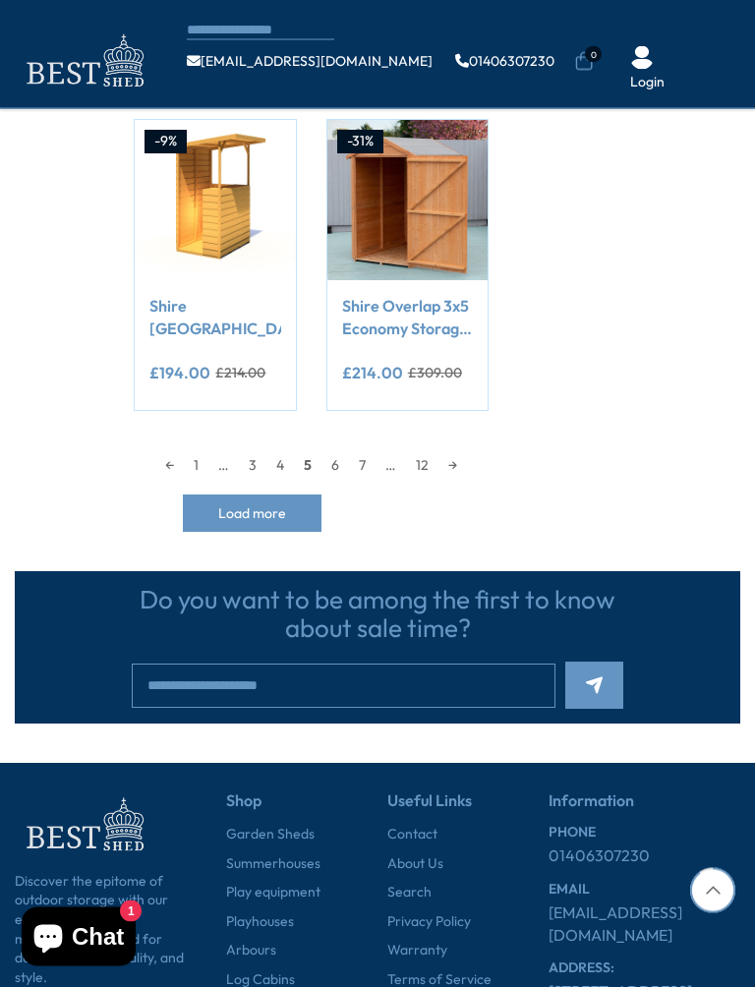
scroll to position [1831, 0]
click at [329, 463] on link "6" at bounding box center [336, 465] width 28 height 30
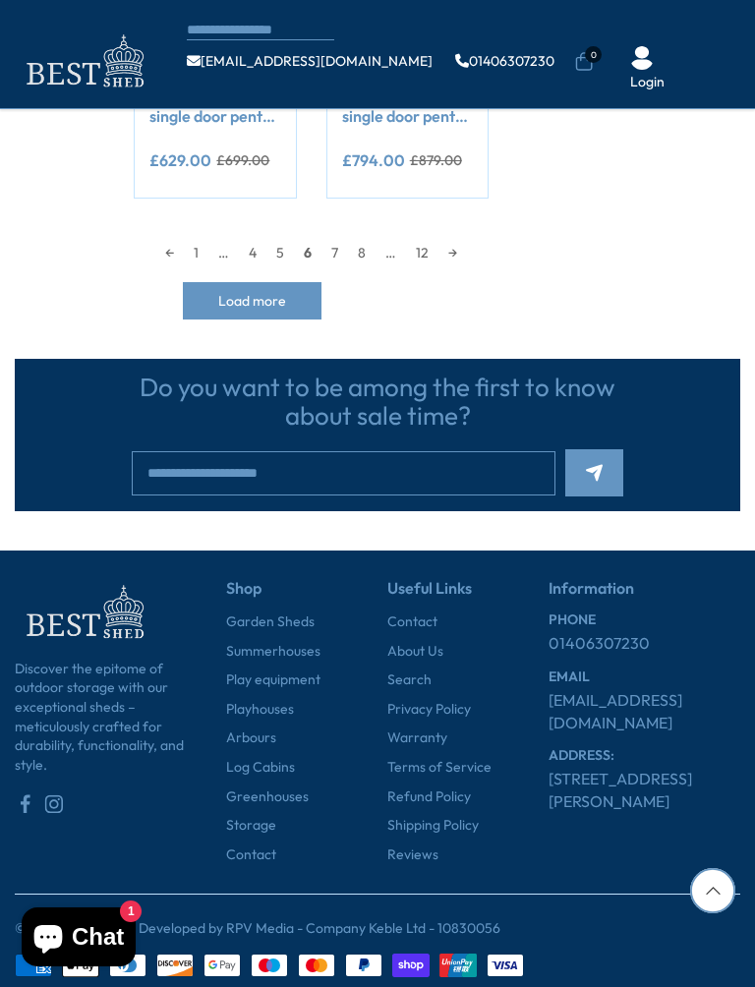
scroll to position [2023, 0]
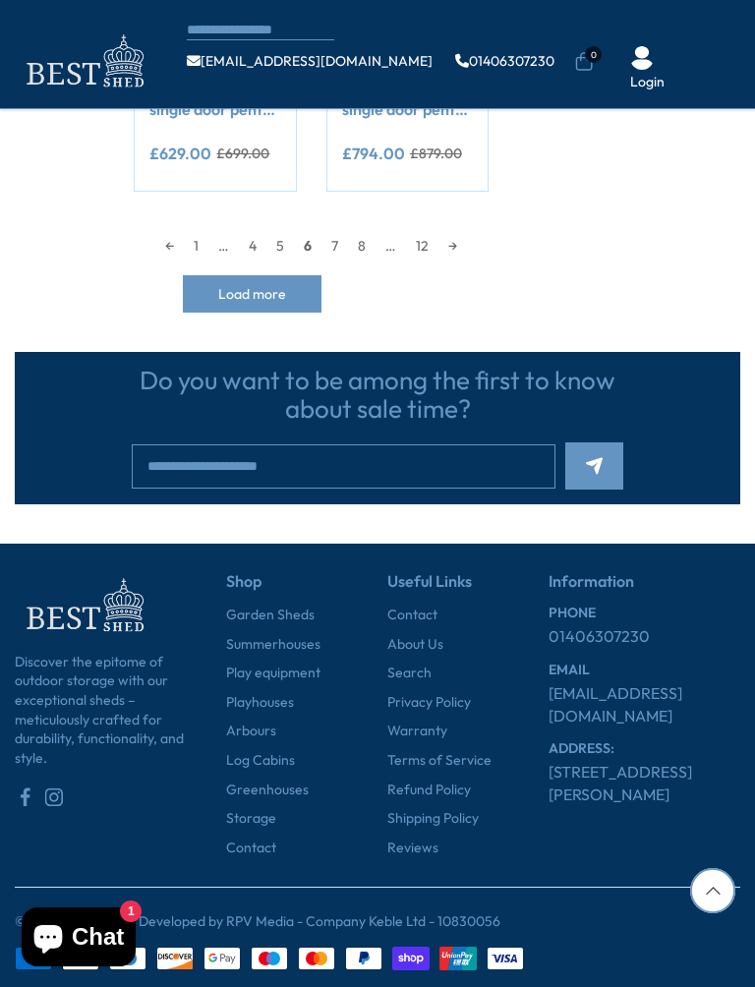
click at [507, 544] on div "Discover the epitome of outdoor storage with our exceptional sheds – meticulous…" at bounding box center [378, 716] width 726 height 344
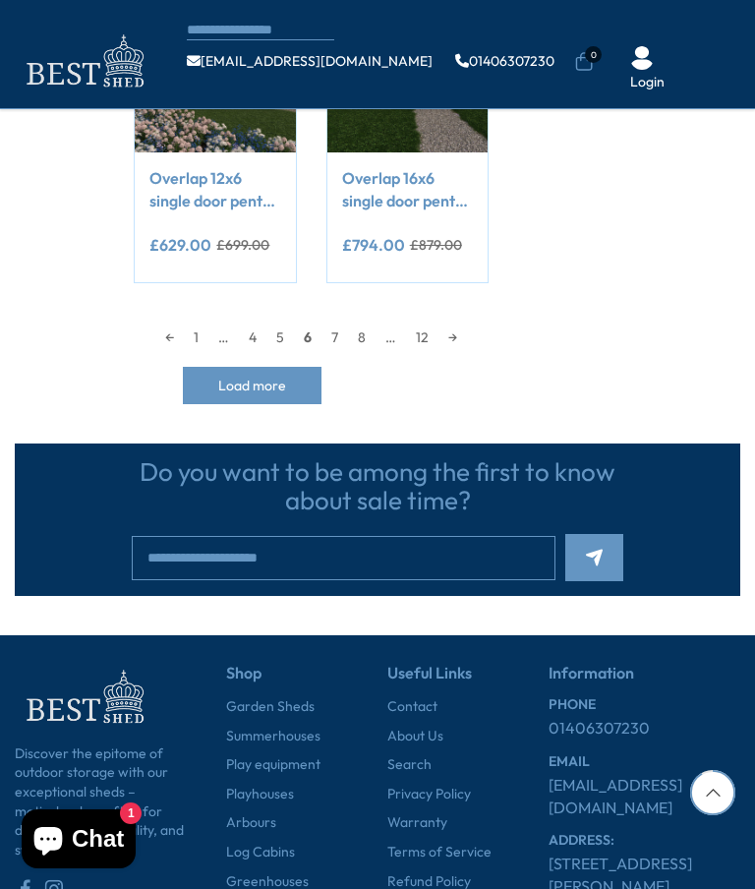
scroll to position [1930, 0]
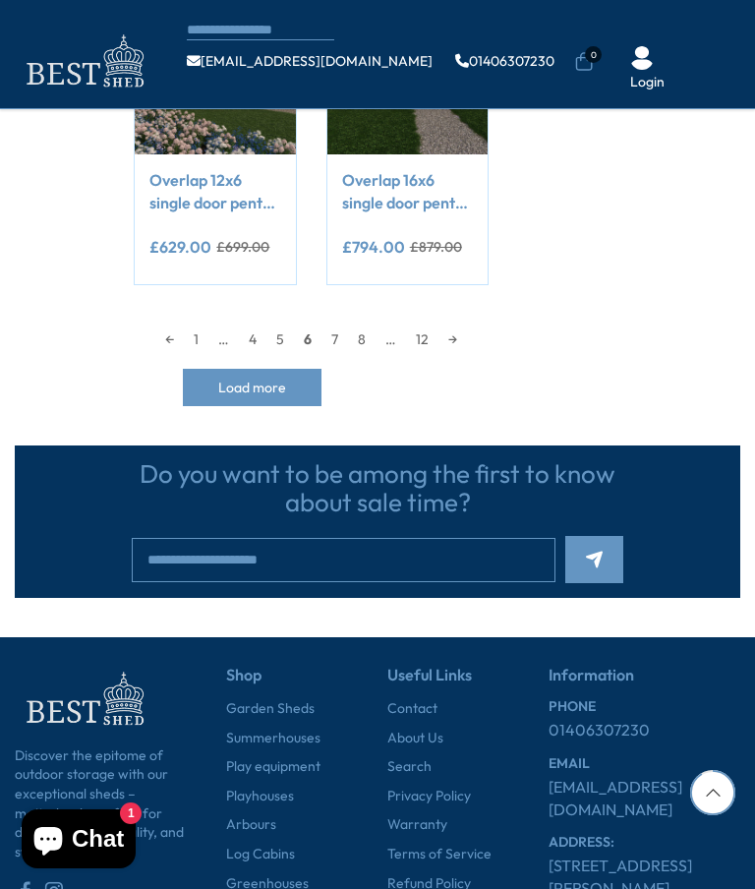
click at [136, 806] on span "1" at bounding box center [131, 814] width 22 height 22
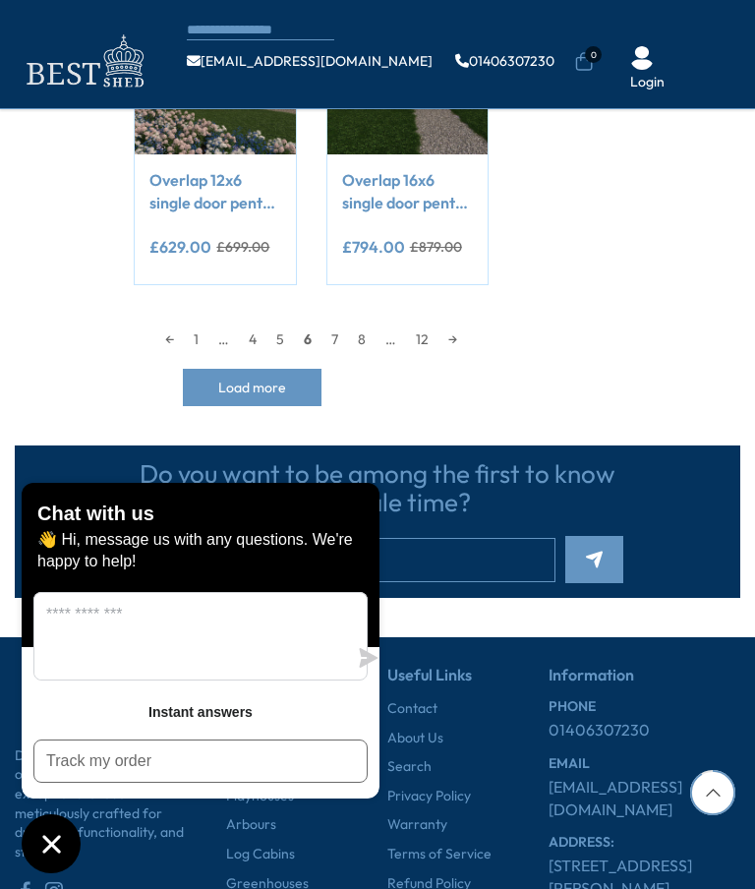
click at [36, 850] on icon "Chat window" at bounding box center [51, 844] width 30 height 30
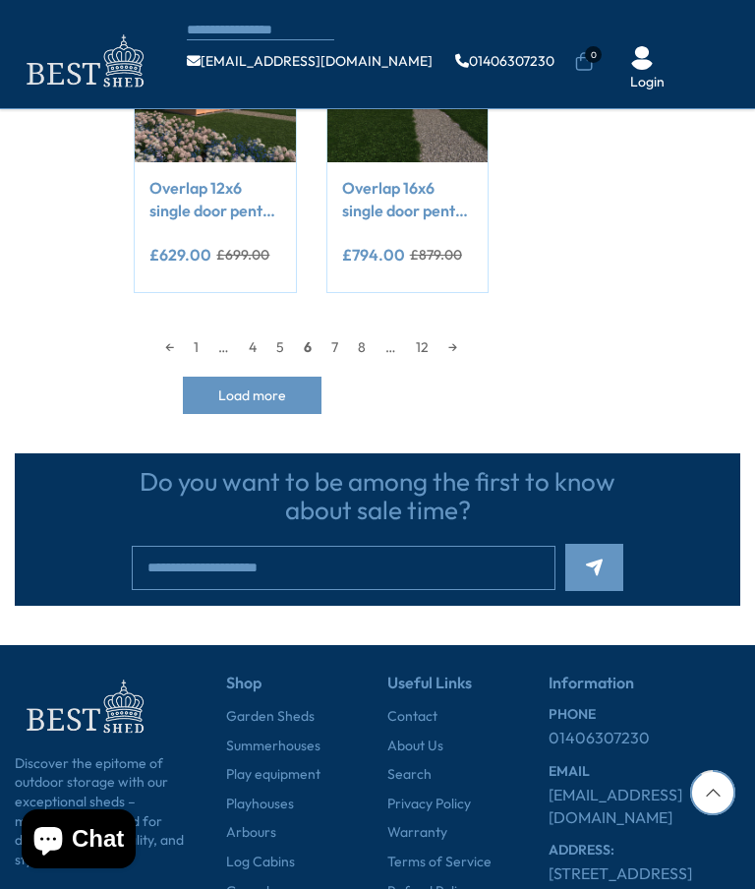
scroll to position [1921, 0]
